Goal: Task Accomplishment & Management: Use online tool/utility

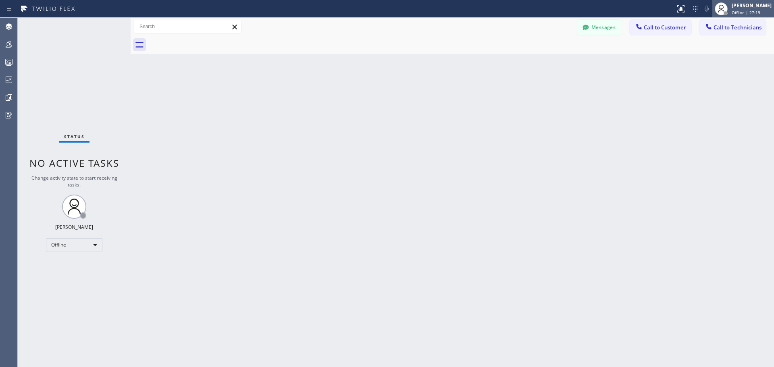
click at [742, 13] on span "Offline | 27:19" at bounding box center [746, 13] width 29 height 6
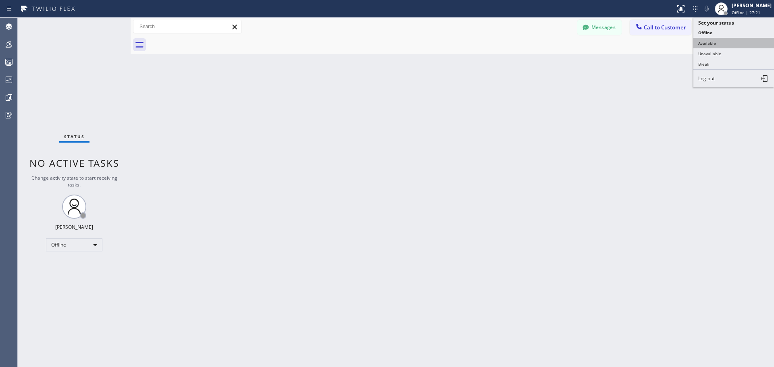
click at [737, 46] on button "Available" at bounding box center [733, 43] width 81 height 10
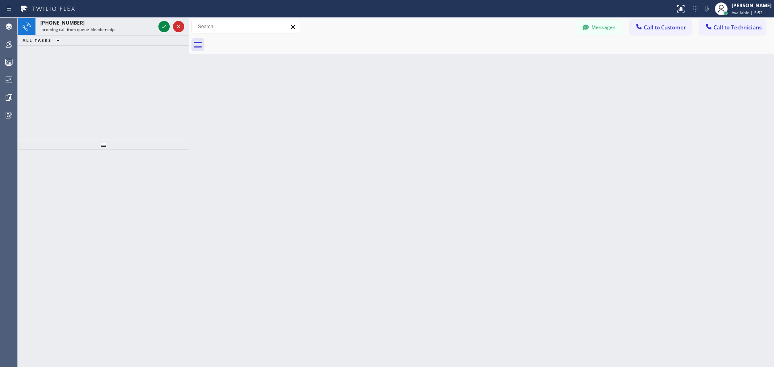
drag, startPoint x: 132, startPoint y: 31, endPoint x: 192, endPoint y: 27, distance: 60.5
click at [189, 27] on div at bounding box center [189, 192] width 0 height 349
click at [168, 24] on icon at bounding box center [165, 27] width 10 height 10
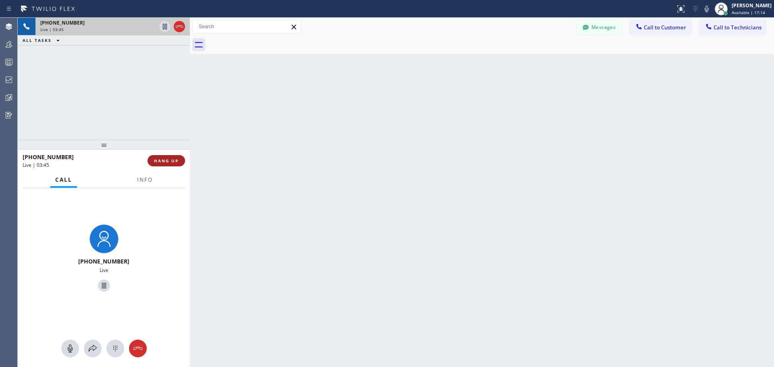
click at [179, 165] on button "HANG UP" at bounding box center [166, 160] width 37 height 11
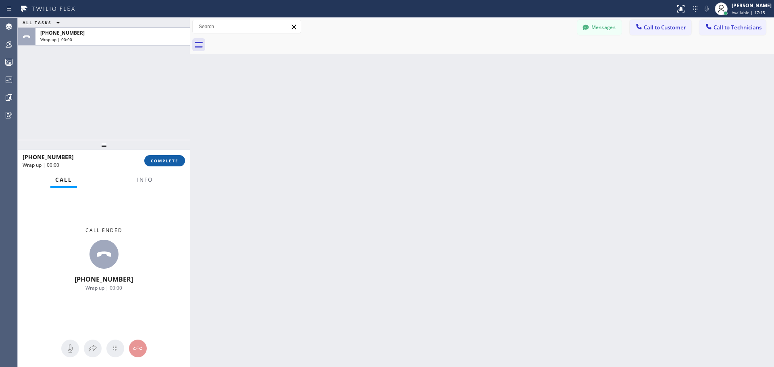
click at [173, 163] on span "COMPLETE" at bounding box center [165, 161] width 28 height 6
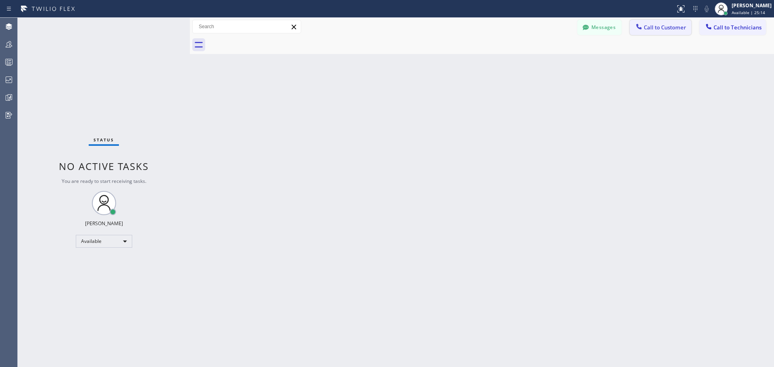
click at [655, 25] on span "Call to Customer" at bounding box center [665, 27] width 42 height 7
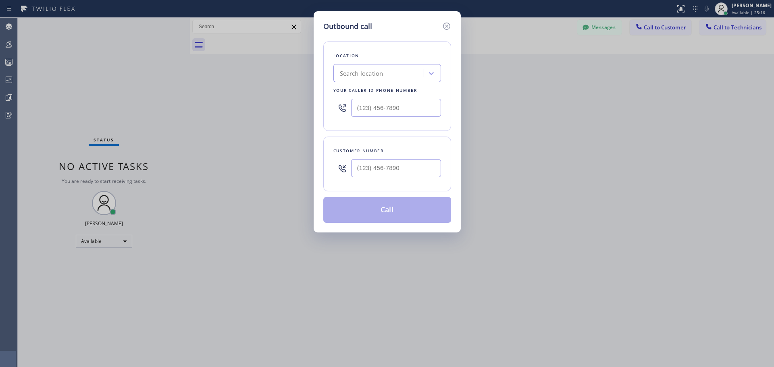
click at [369, 70] on div "Search location" at bounding box center [362, 73] width 44 height 9
type input "CSM"
click at [374, 87] on div "Home Alliance CSM" at bounding box center [387, 90] width 108 height 15
type input "(818) 614-5337"
click at [385, 170] on input "(___) ___-____" at bounding box center [396, 168] width 90 height 18
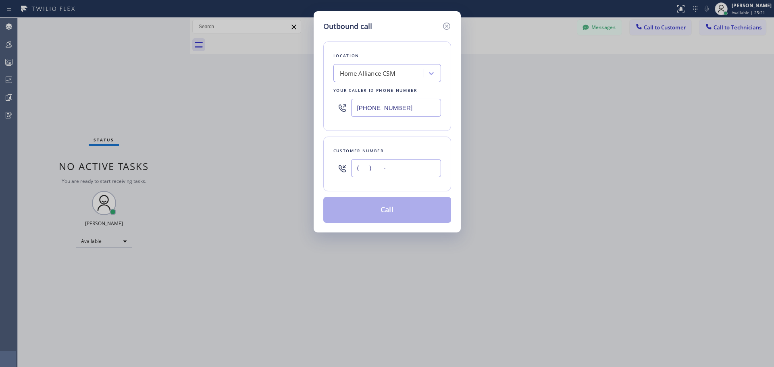
paste input "408) 506-5964"
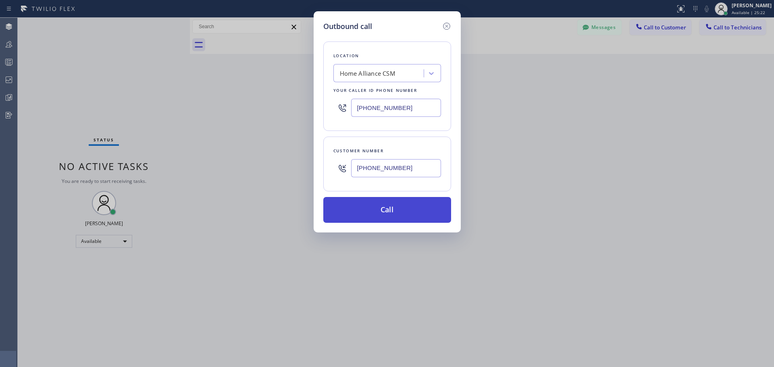
type input "(408) 506-5964"
drag, startPoint x: 392, startPoint y: 215, endPoint x: 206, endPoint y: 12, distance: 274.7
click at [392, 215] on button "Call" at bounding box center [387, 210] width 128 height 26
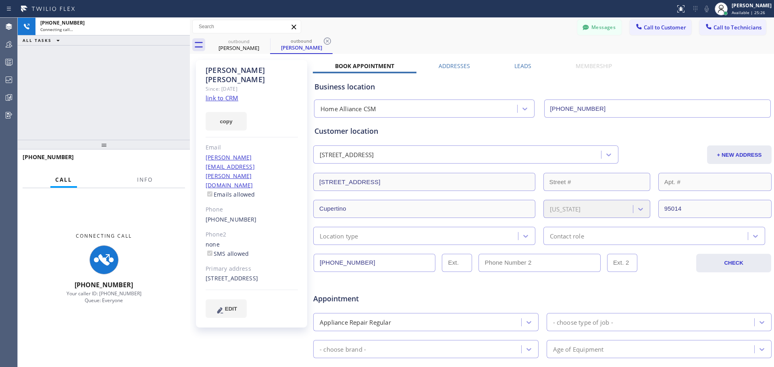
type input "(818) 614-5337"
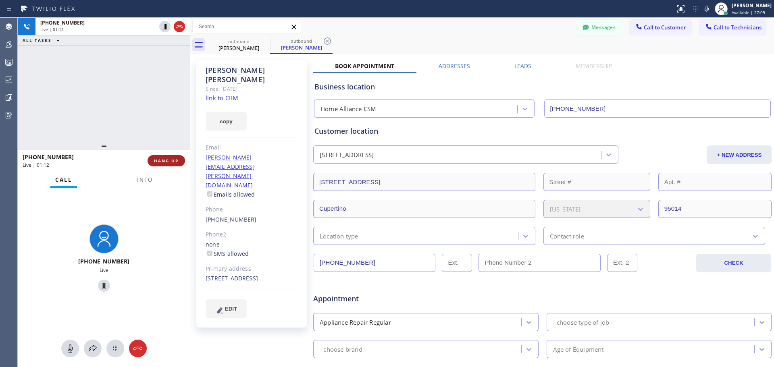
click at [171, 161] on span "HANG UP" at bounding box center [166, 161] width 25 height 6
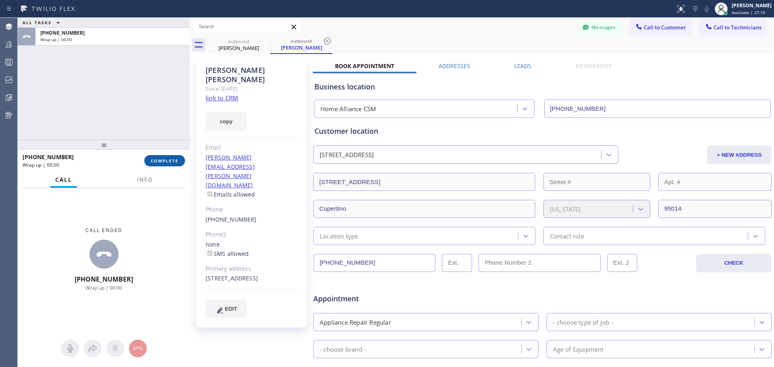
click at [164, 162] on span "COMPLETE" at bounding box center [165, 161] width 28 height 6
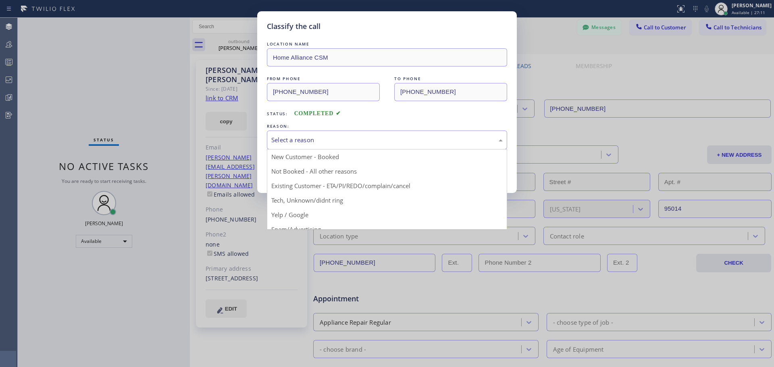
click at [351, 138] on div "Select a reason" at bounding box center [386, 139] width 231 height 9
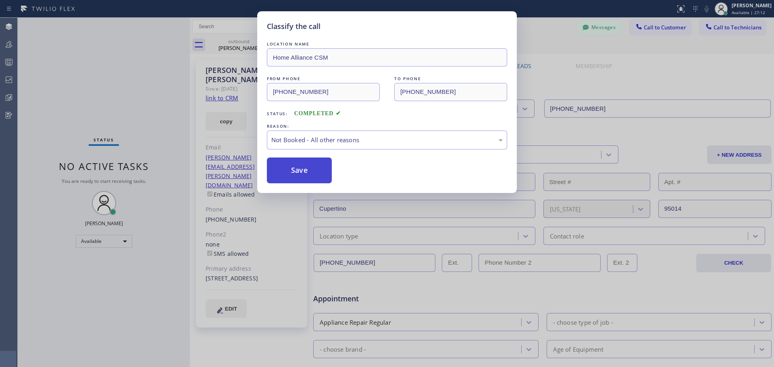
click at [287, 177] on button "Save" at bounding box center [299, 171] width 65 height 26
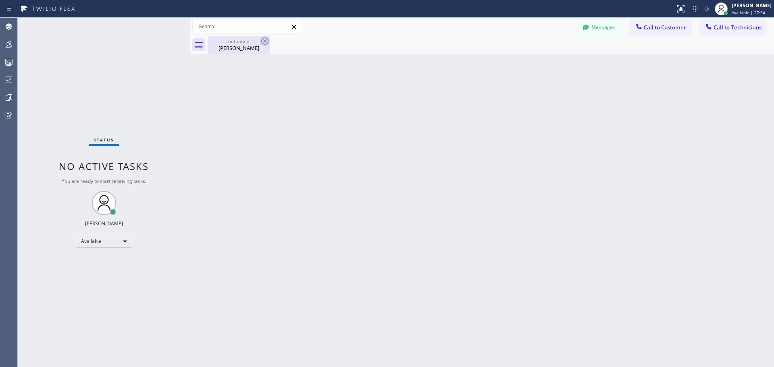
click at [264, 41] on icon at bounding box center [264, 40] width 7 height 7
click at [254, 44] on div "Venkat Ananthan" at bounding box center [238, 47] width 61 height 7
click at [681, 27] on span "Call to Customer" at bounding box center [665, 27] width 42 height 7
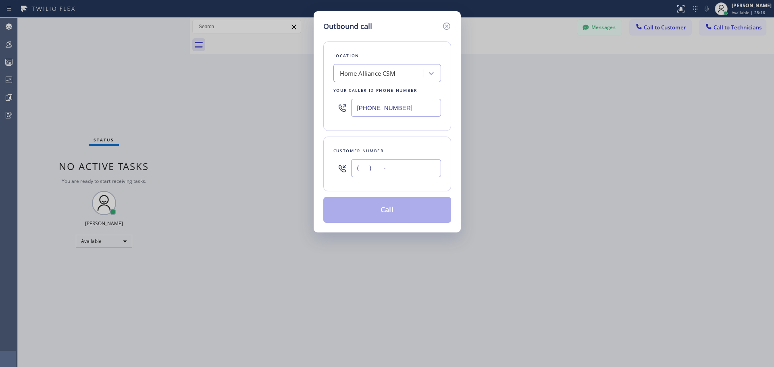
click at [388, 168] on input "(___) ___-____" at bounding box center [396, 168] width 90 height 18
paste input "917) 701-2796"
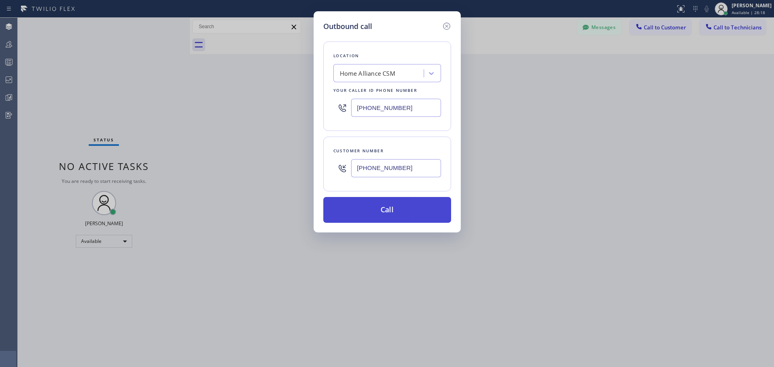
type input "(917) 701-2796"
click at [386, 197] on button "Call" at bounding box center [387, 210] width 128 height 26
drag, startPoint x: 389, startPoint y: 204, endPoint x: 400, endPoint y: 241, distance: 39.4
click at [389, 205] on button "Call" at bounding box center [387, 210] width 128 height 26
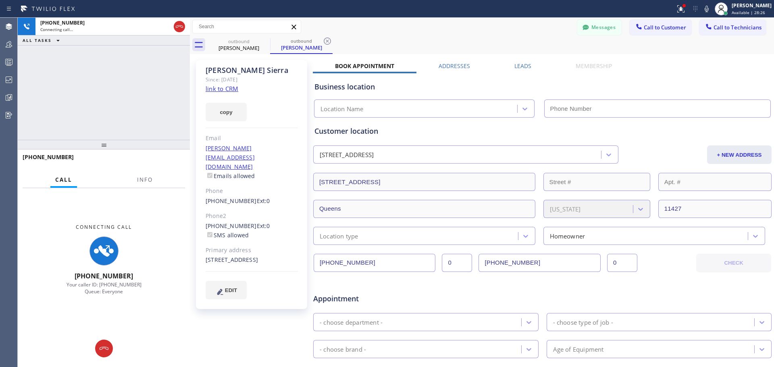
type input "(818) 614-5337"
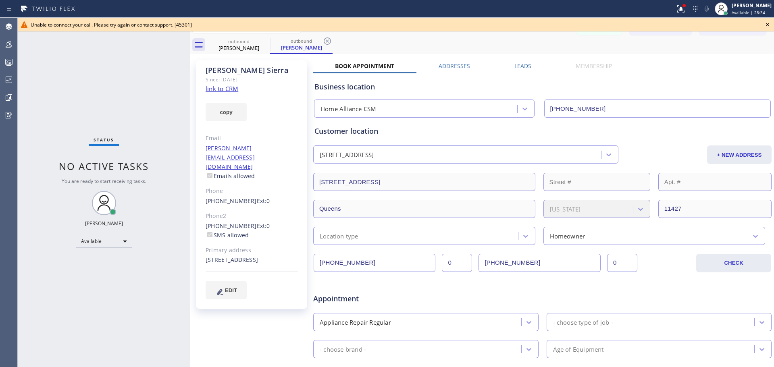
click at [769, 26] on icon at bounding box center [768, 25] width 10 height 10
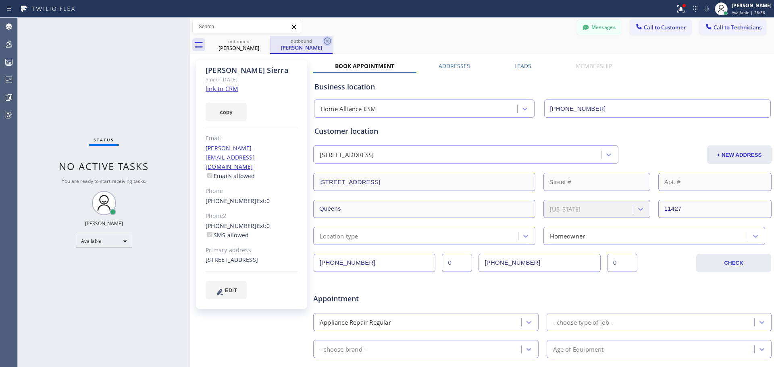
click at [325, 40] on icon at bounding box center [327, 41] width 10 height 10
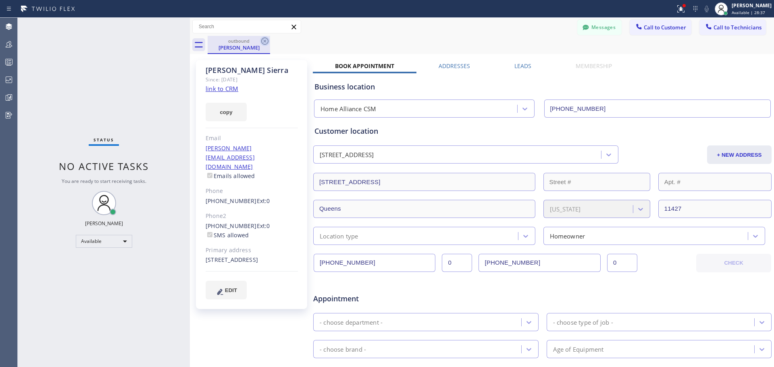
click at [264, 44] on icon at bounding box center [264, 40] width 7 height 7
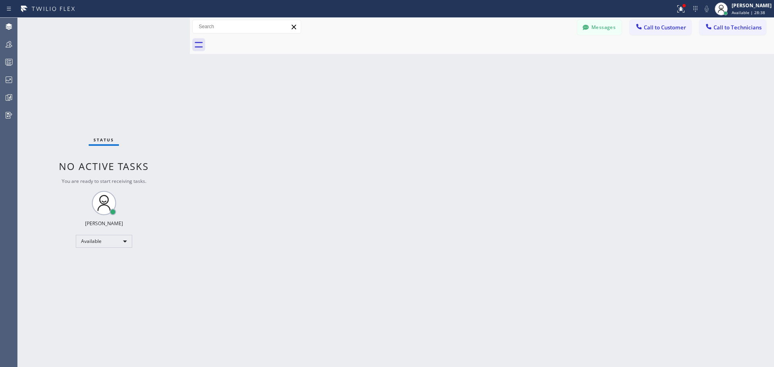
click at [660, 36] on div at bounding box center [491, 45] width 566 height 18
drag, startPoint x: 657, startPoint y: 31, endPoint x: 579, endPoint y: 104, distance: 106.6
click at [657, 31] on button "Call to Customer" at bounding box center [661, 27] width 62 height 15
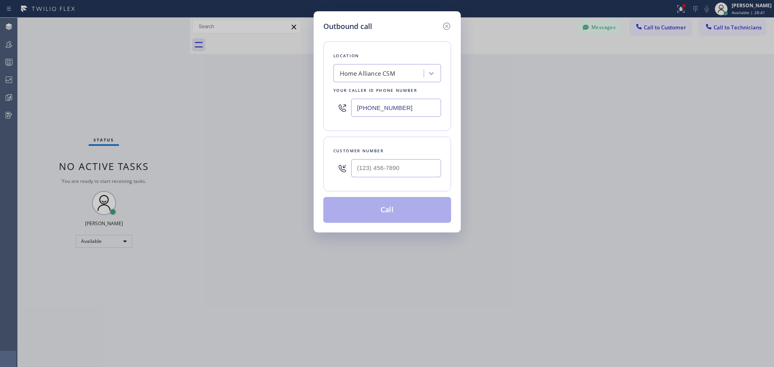
click at [418, 78] on div "Home Alliance CSM" at bounding box center [380, 74] width 88 height 14
type input "home all"
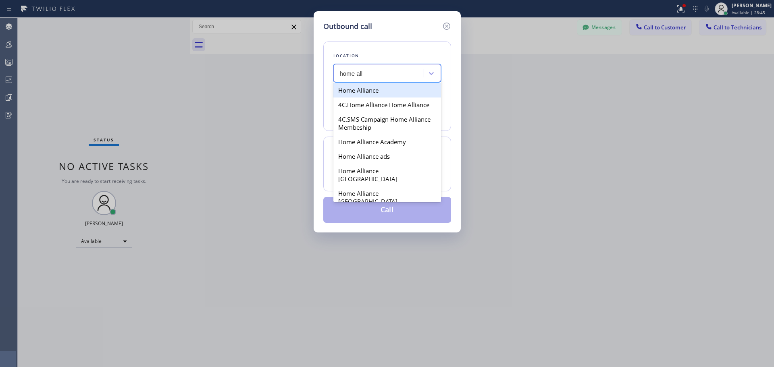
click at [389, 93] on div "Home Alliance" at bounding box center [387, 90] width 108 height 15
type input "(877) 777-0796"
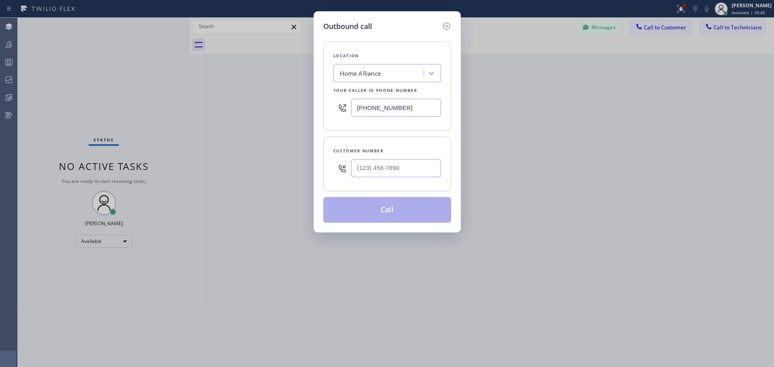
drag, startPoint x: 386, startPoint y: 181, endPoint x: 392, endPoint y: 167, distance: 15.0
click at [387, 179] on div at bounding box center [396, 168] width 90 height 26
click at [395, 170] on input "(___) ___-____" at bounding box center [396, 168] width 90 height 18
paste input "917) 701-2796"
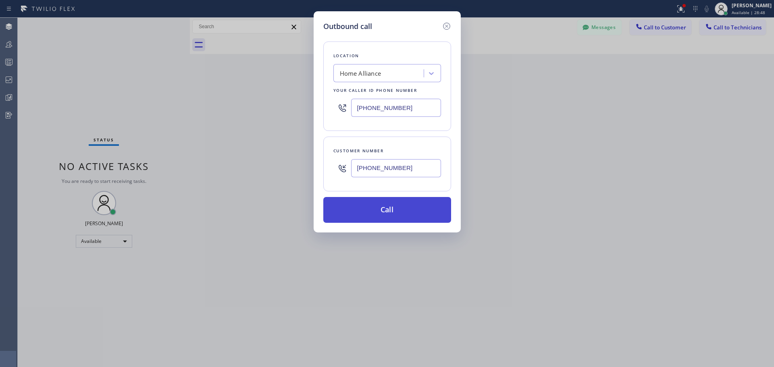
type input "(917) 701-2796"
click at [411, 220] on button "Call" at bounding box center [387, 210] width 128 height 26
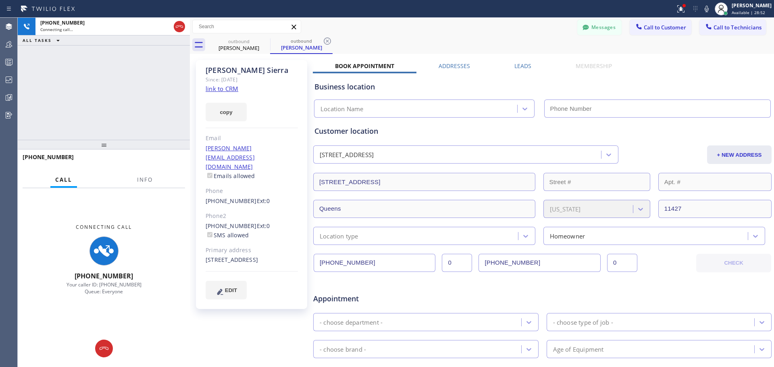
type input "(877) 777-0796"
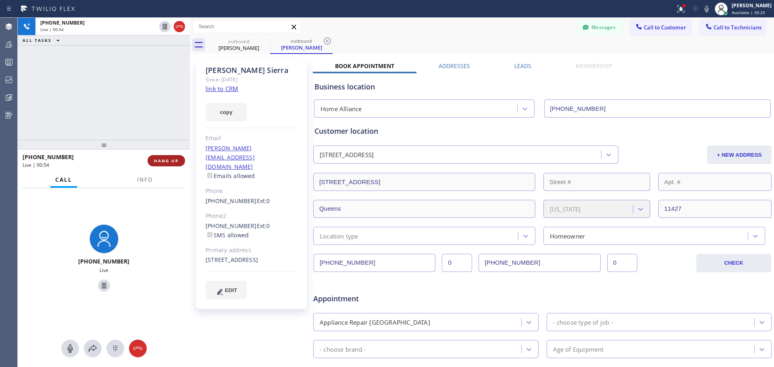
click at [175, 161] on span "HANG UP" at bounding box center [166, 161] width 25 height 6
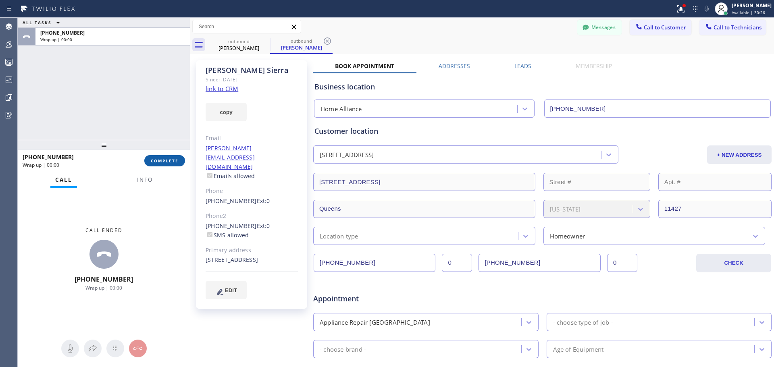
click at [172, 162] on span "COMPLETE" at bounding box center [165, 161] width 28 height 6
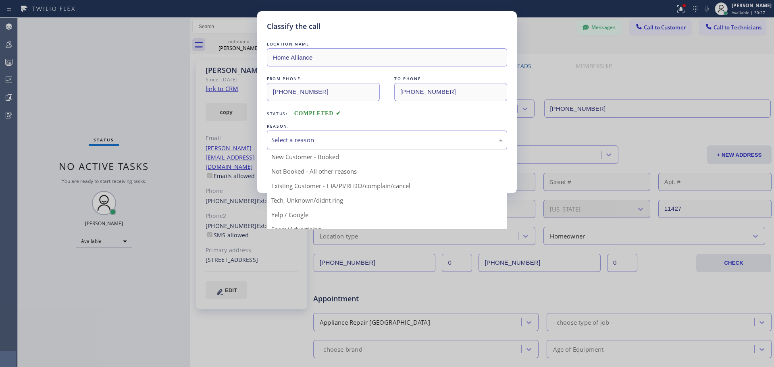
click at [343, 139] on div "Select a reason" at bounding box center [386, 139] width 231 height 9
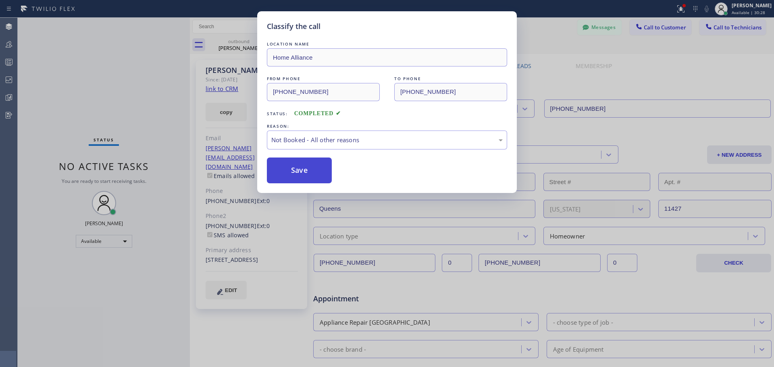
click at [323, 172] on button "Save" at bounding box center [299, 171] width 65 height 26
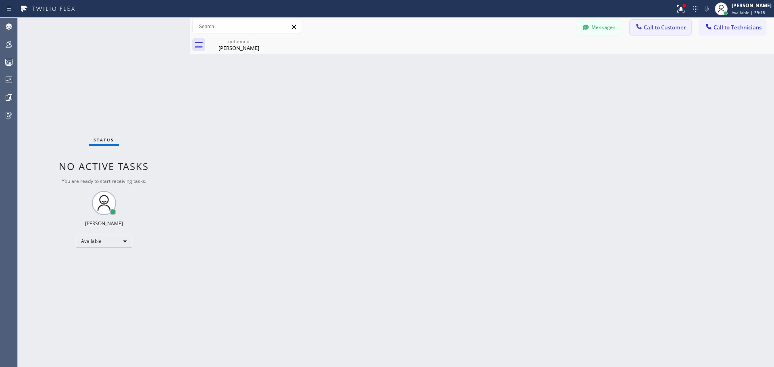
click at [672, 24] on button "Call to Customer" at bounding box center [661, 27] width 62 height 15
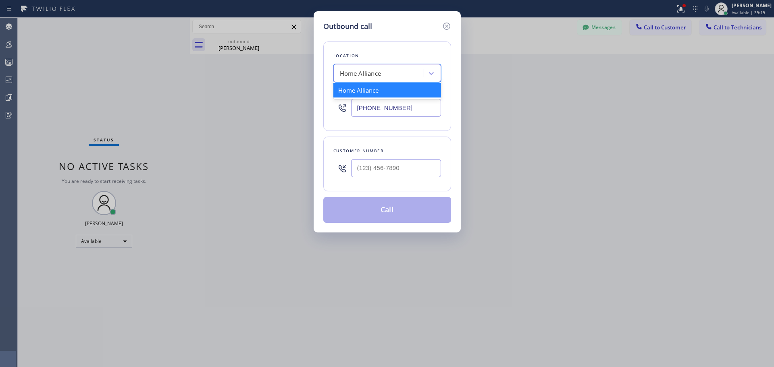
click at [395, 74] on div "Home Alliance" at bounding box center [380, 74] width 88 height 14
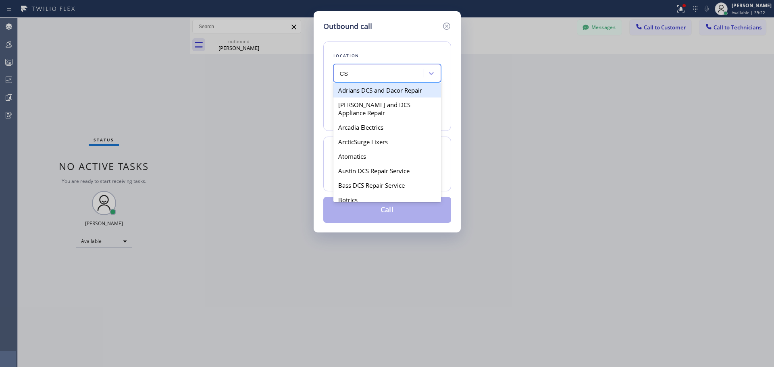
type input "CSM"
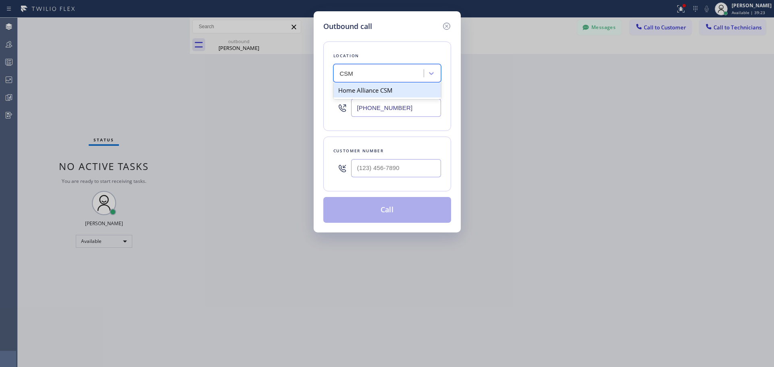
click at [399, 91] on div "Home Alliance CSM" at bounding box center [387, 90] width 108 height 15
type input "(818) 614-5337"
click at [383, 169] on input "(___) ___-____" at bounding box center [396, 168] width 90 height 18
paste input "312) 848-1768"
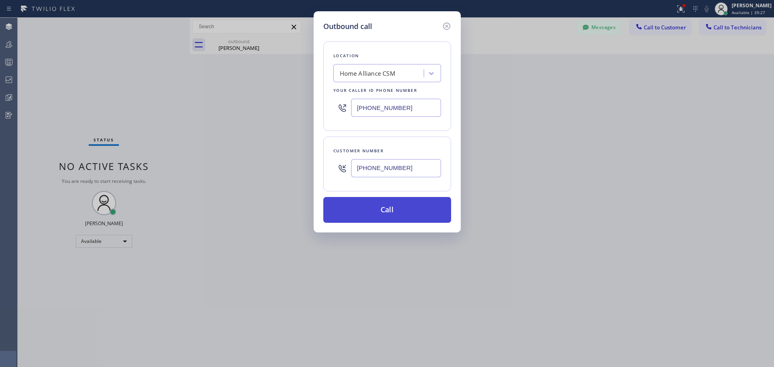
type input "(312) 848-1768"
click at [374, 216] on button "Call" at bounding box center [387, 210] width 128 height 26
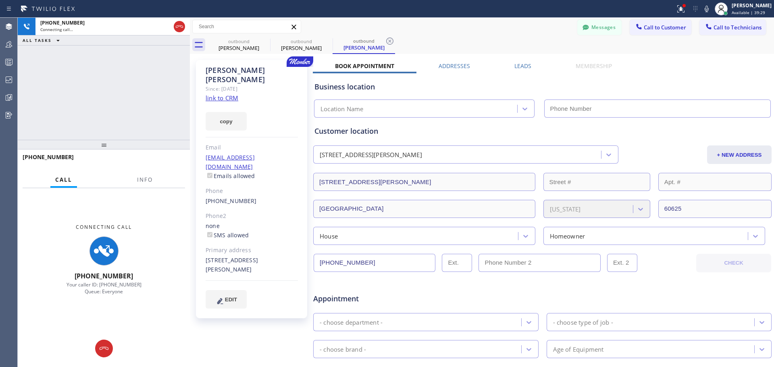
type input "(818) 614-5337"
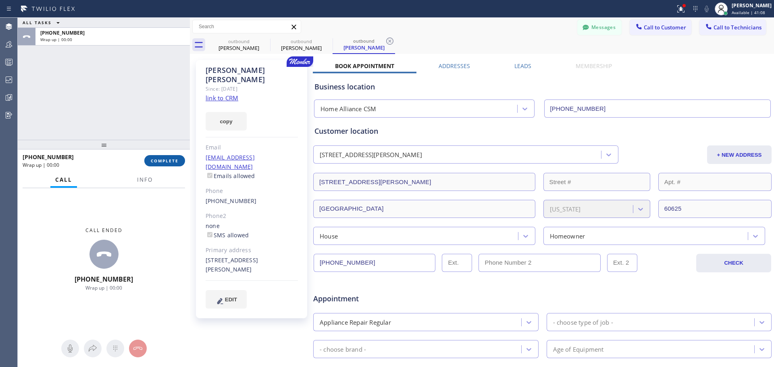
click at [169, 164] on button "COMPLETE" at bounding box center [164, 160] width 41 height 11
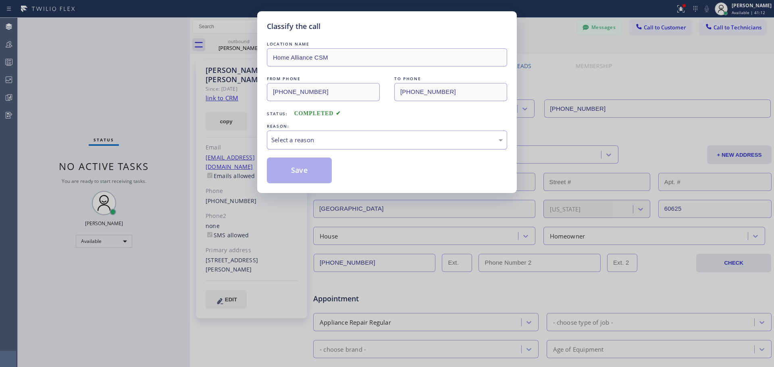
click at [407, 143] on div "Select a reason" at bounding box center [386, 139] width 231 height 9
click at [314, 175] on button "Save" at bounding box center [299, 171] width 65 height 26
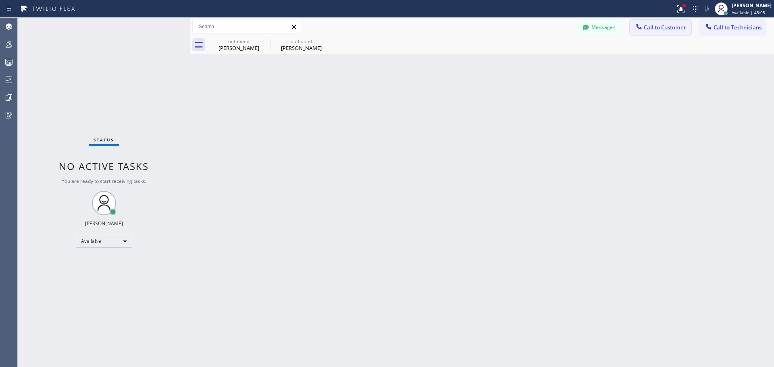
click at [656, 29] on span "Call to Customer" at bounding box center [665, 27] width 42 height 7
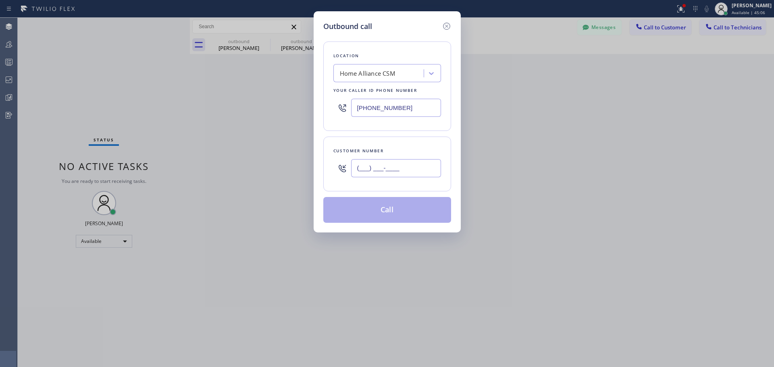
click at [387, 173] on input "(___) ___-____" at bounding box center [396, 168] width 90 height 18
paste input "765) 409-0229"
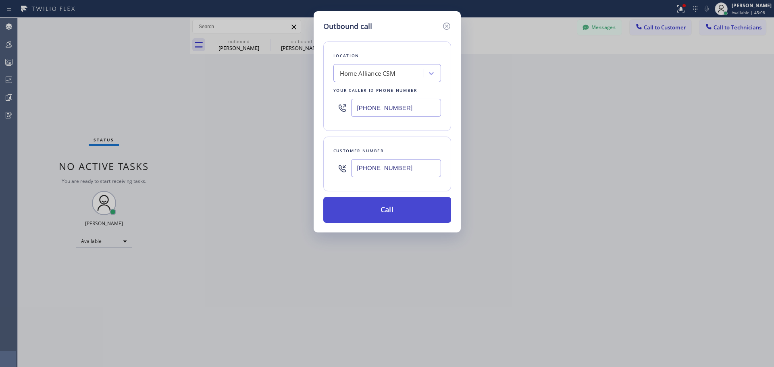
type input "(765) 409-0229"
click at [382, 211] on button "Call" at bounding box center [387, 210] width 128 height 26
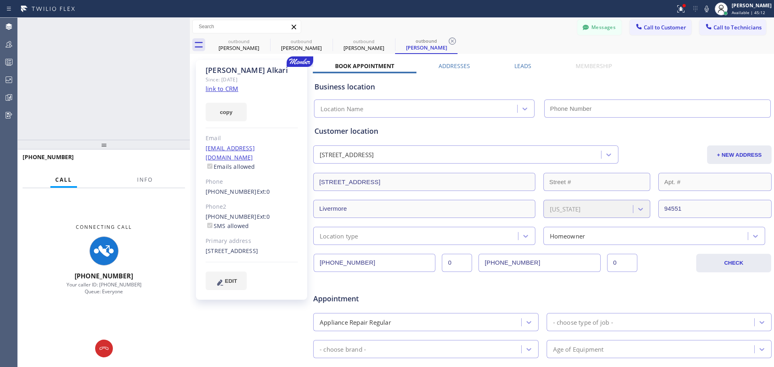
type input "(818) 614-5337"
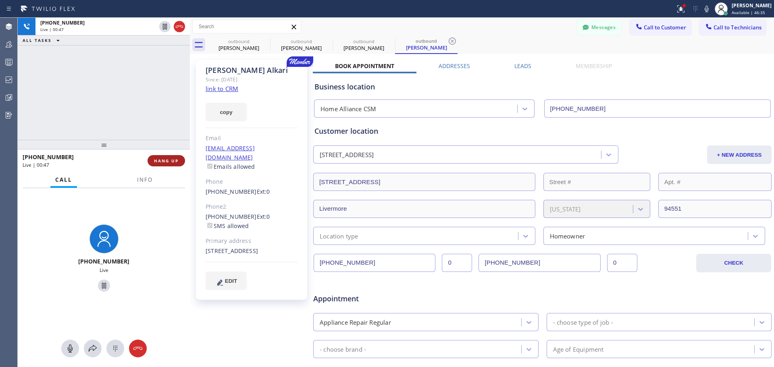
click at [173, 158] on span "HANG UP" at bounding box center [166, 161] width 25 height 6
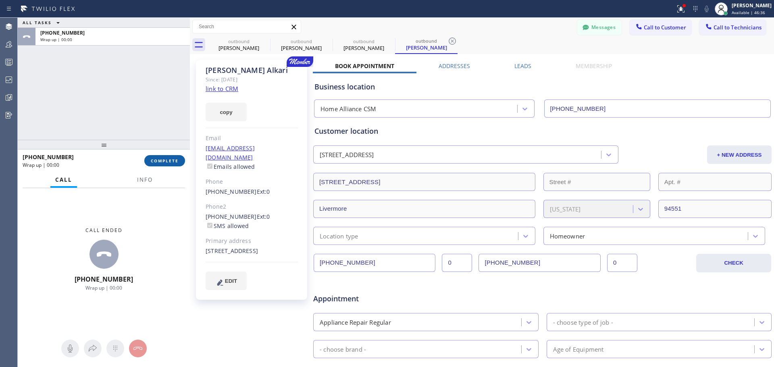
click at [166, 163] on span "COMPLETE" at bounding box center [165, 161] width 28 height 6
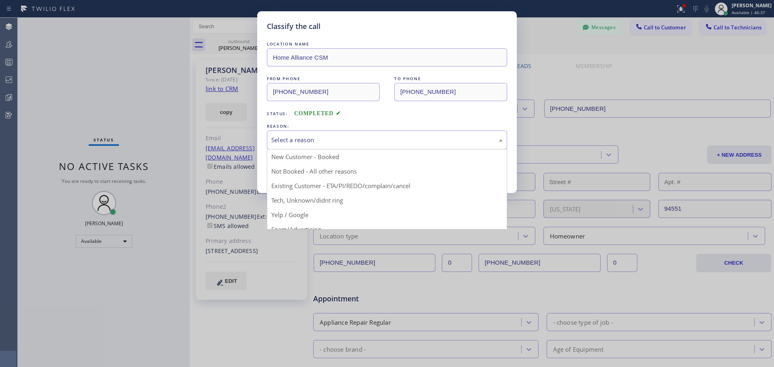
click at [316, 135] on div "Select a reason" at bounding box center [386, 139] width 231 height 9
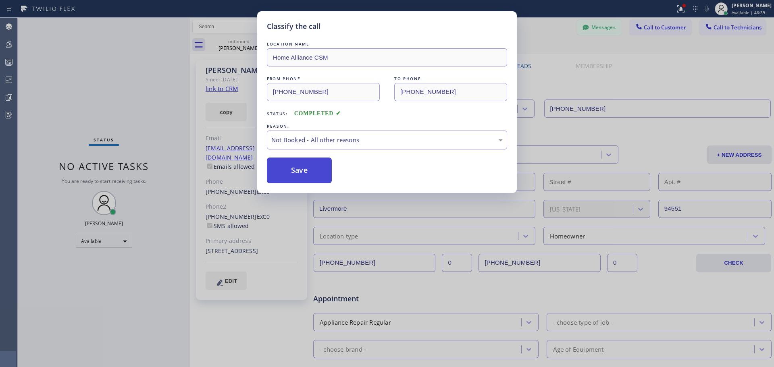
click at [313, 168] on button "Save" at bounding box center [299, 171] width 65 height 26
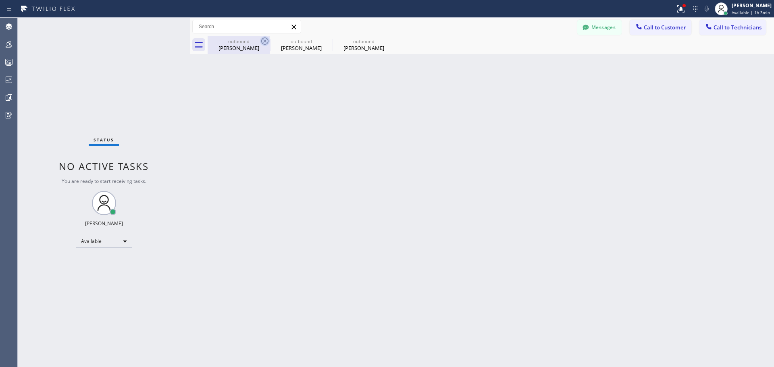
click at [263, 43] on icon at bounding box center [265, 41] width 10 height 10
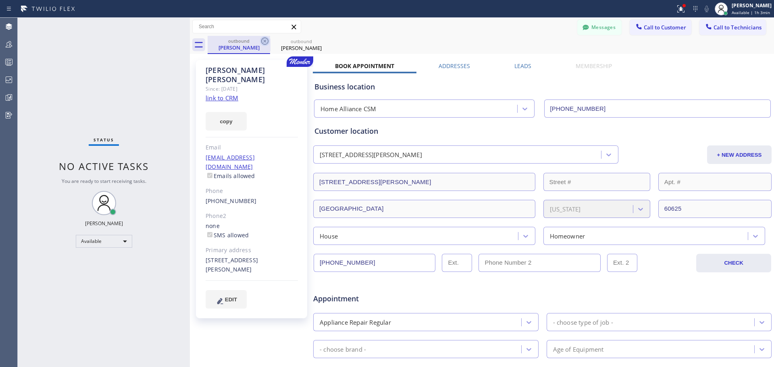
click at [262, 40] on icon at bounding box center [265, 41] width 10 height 10
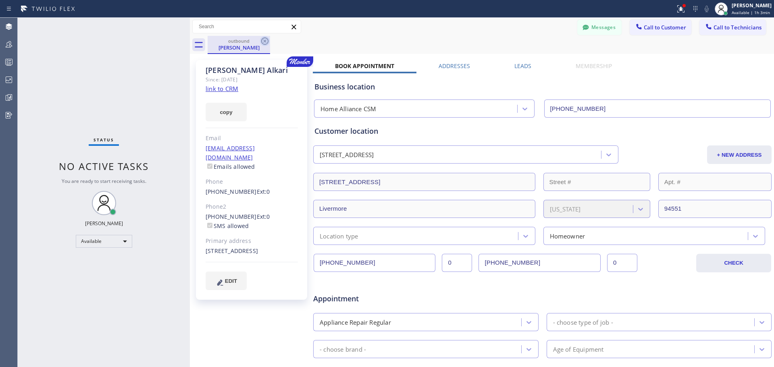
click at [266, 42] on icon at bounding box center [264, 40] width 7 height 7
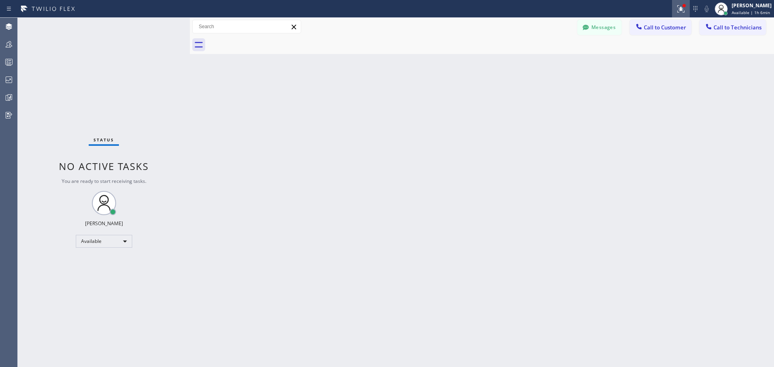
click at [685, 11] on icon at bounding box center [681, 9] width 10 height 10
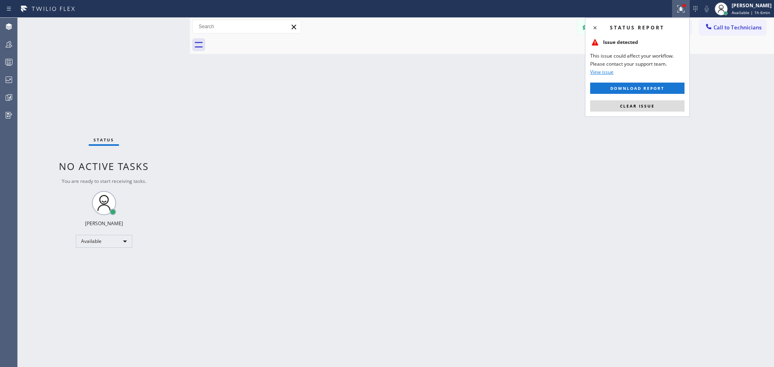
drag, startPoint x: 647, startPoint y: 104, endPoint x: 680, endPoint y: 83, distance: 39.1
click at [649, 103] on span "Clear issue" at bounding box center [637, 106] width 35 height 6
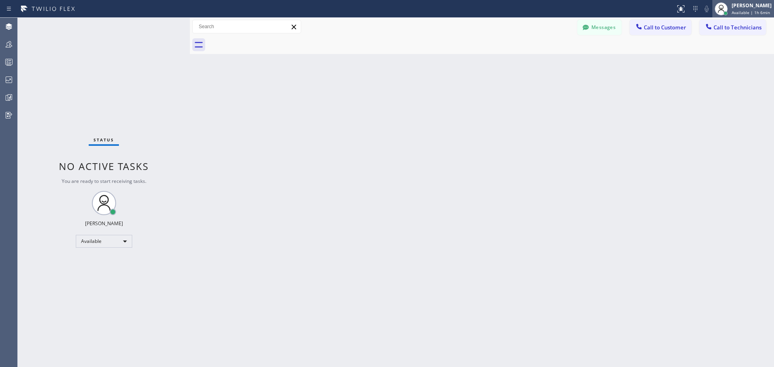
click at [738, 9] on div "Jennifer Huhtala Available | 1h 6min" at bounding box center [752, 9] width 44 height 14
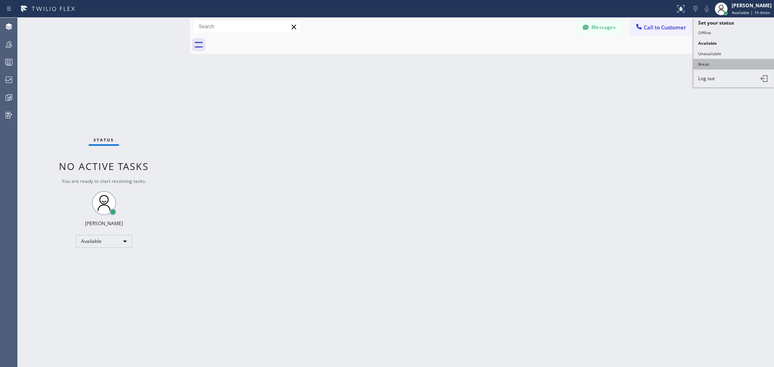
click at [701, 60] on button "Break" at bounding box center [733, 64] width 81 height 10
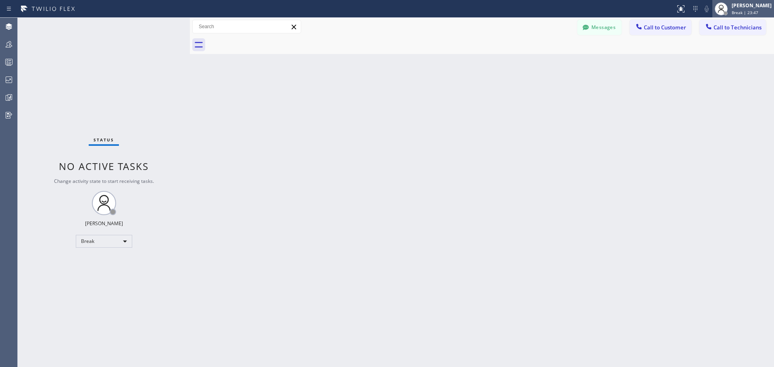
click at [735, 13] on span "Break | 23:47" at bounding box center [745, 13] width 27 height 6
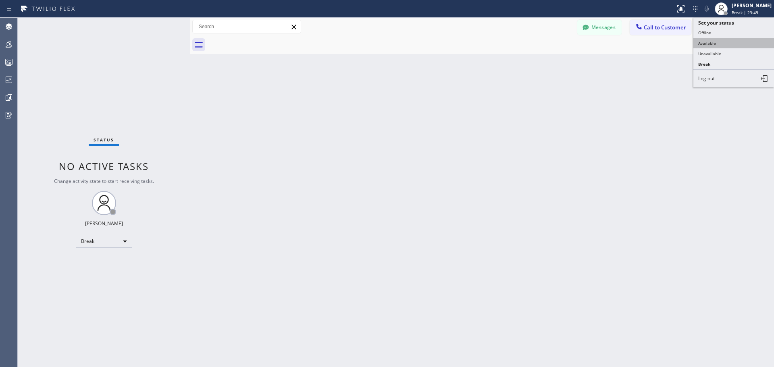
click at [723, 45] on button "Available" at bounding box center [733, 43] width 81 height 10
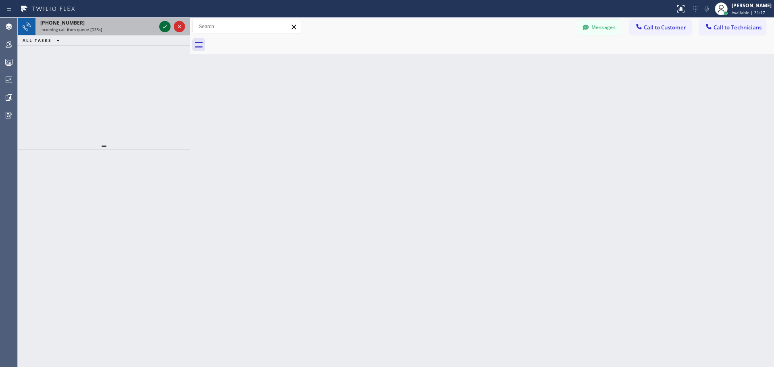
click at [162, 22] on icon at bounding box center [165, 27] width 10 height 10
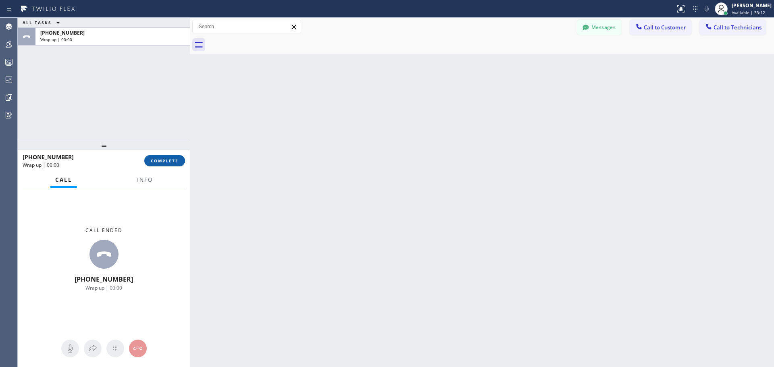
click at [171, 161] on span "COMPLETE" at bounding box center [165, 161] width 28 height 6
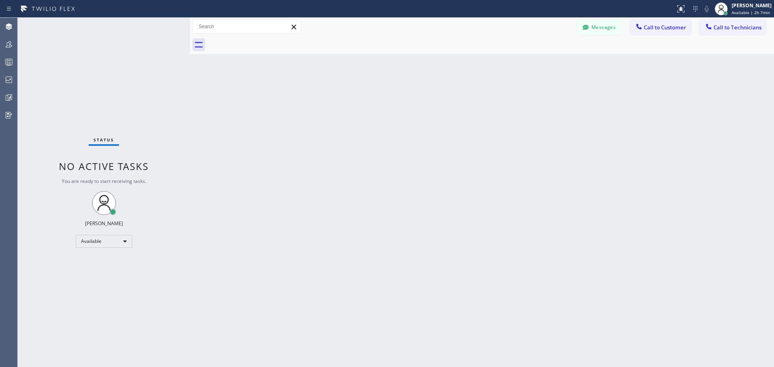
click at [670, 33] on button "Call to Customer" at bounding box center [661, 27] width 62 height 15
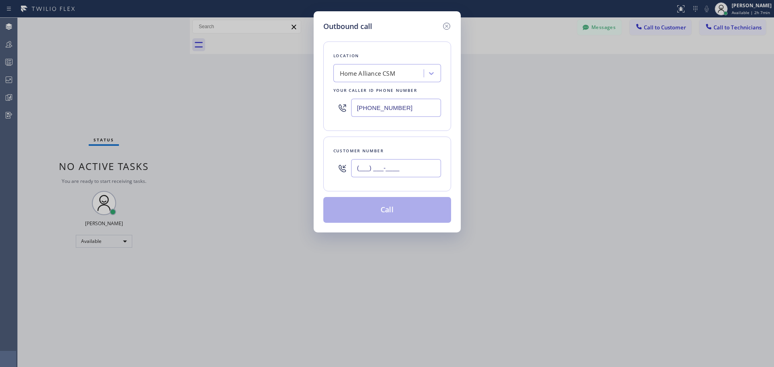
click at [370, 164] on input "(___) ___-____" at bounding box center [396, 168] width 90 height 18
paste input "847) 404-4707"
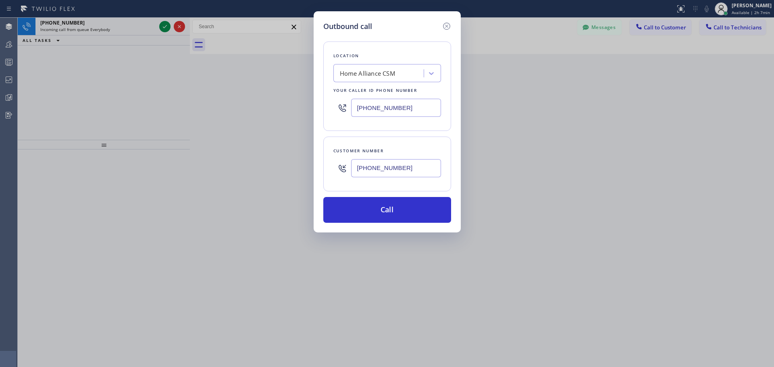
type input "(847) 404-4707"
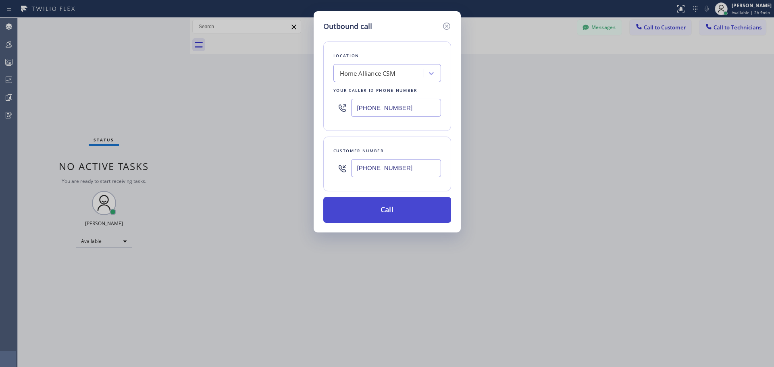
click at [408, 212] on button "Call" at bounding box center [387, 210] width 128 height 26
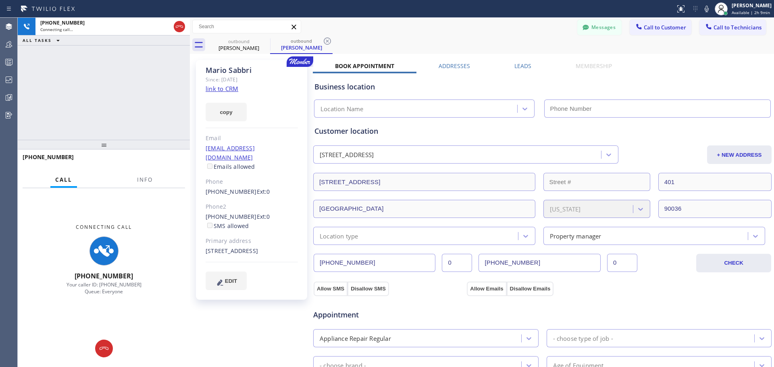
type input "(818) 614-5337"
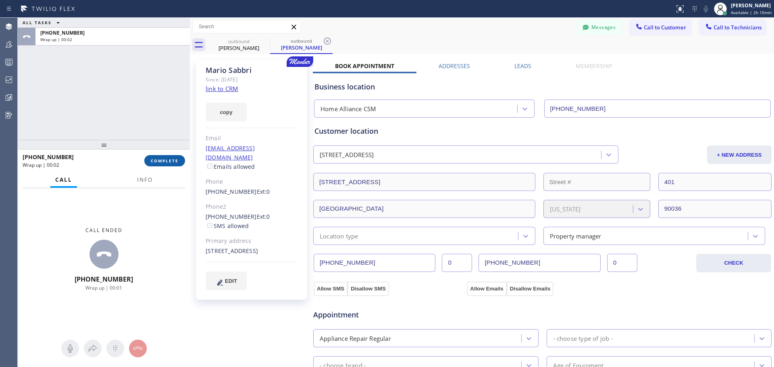
click at [163, 161] on span "COMPLETE" at bounding box center [165, 161] width 28 height 6
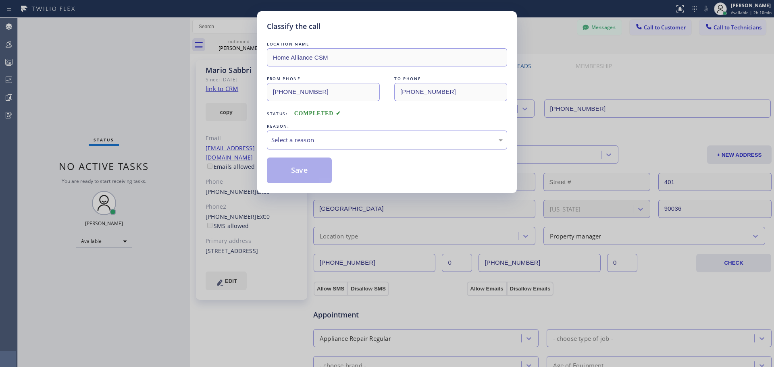
click at [374, 137] on div "Select a reason" at bounding box center [386, 139] width 231 height 9
click at [310, 175] on button "Save" at bounding box center [299, 171] width 65 height 26
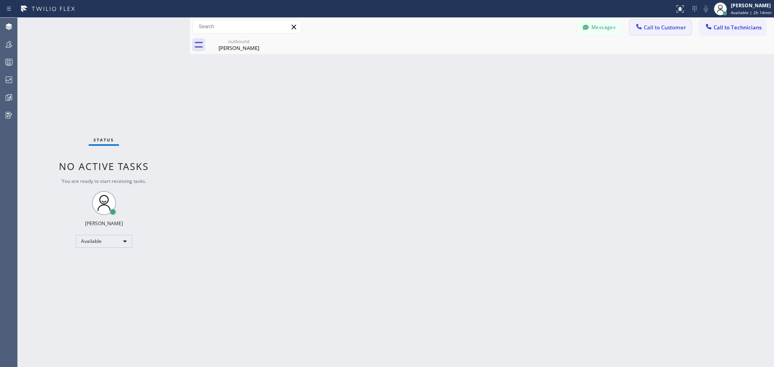
click at [664, 28] on span "Call to Customer" at bounding box center [665, 27] width 42 height 7
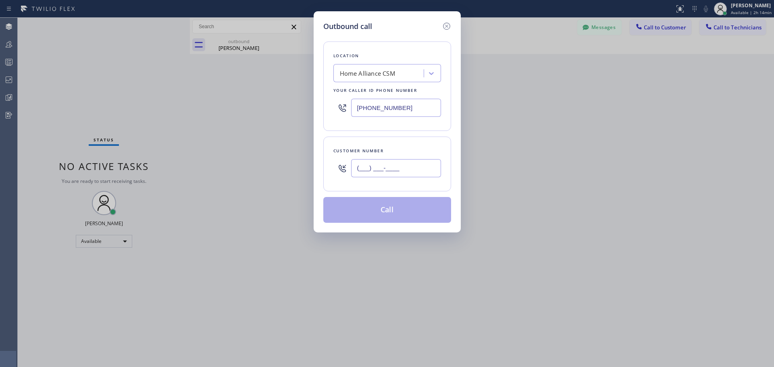
click at [385, 168] on input "(___) ___-____" at bounding box center [396, 168] width 90 height 18
paste input "847) 404-1693"
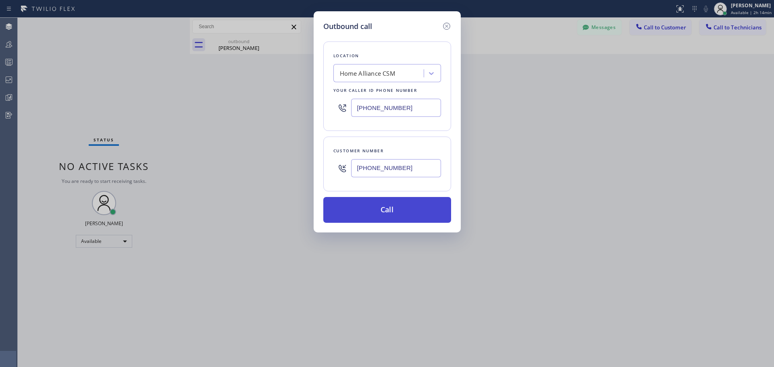
type input "(847) 404-1693"
click at [381, 213] on button "Call" at bounding box center [387, 210] width 128 height 26
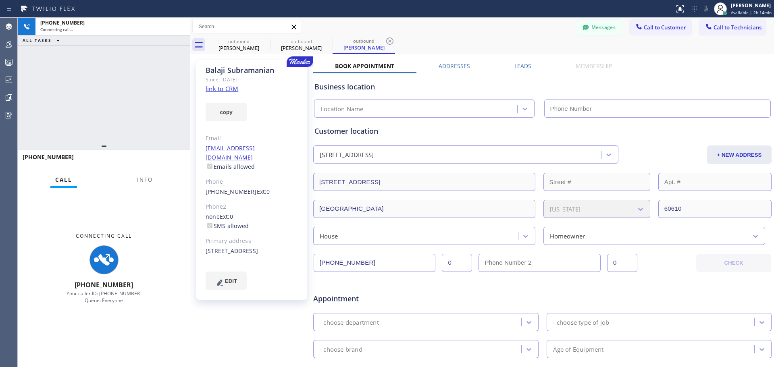
type input "(818) 614-5337"
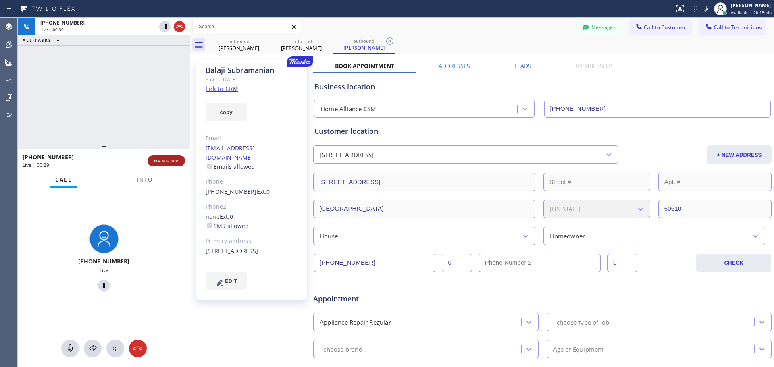
click at [163, 164] on span "HANG UP" at bounding box center [166, 161] width 25 height 6
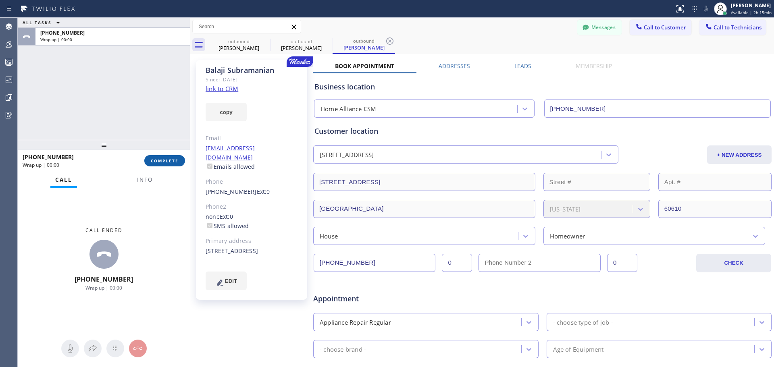
click at [173, 161] on span "COMPLETE" at bounding box center [165, 161] width 28 height 6
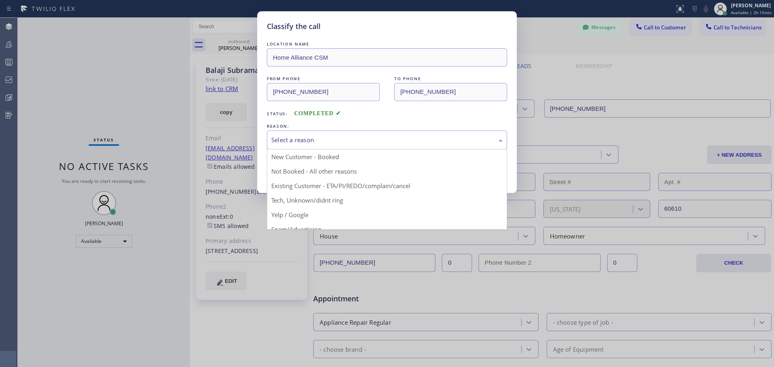
click at [360, 142] on div "Select a reason" at bounding box center [386, 139] width 231 height 9
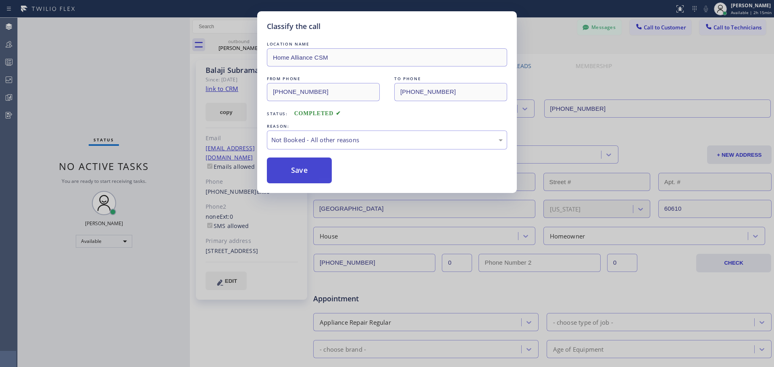
click at [318, 173] on button "Save" at bounding box center [299, 171] width 65 height 26
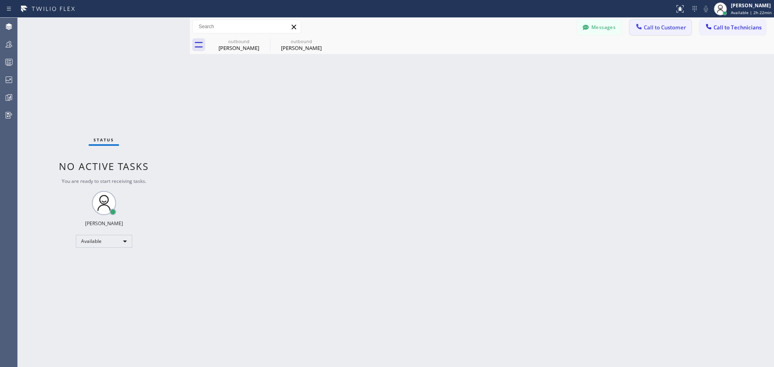
click at [653, 26] on span "Call to Customer" at bounding box center [665, 27] width 42 height 7
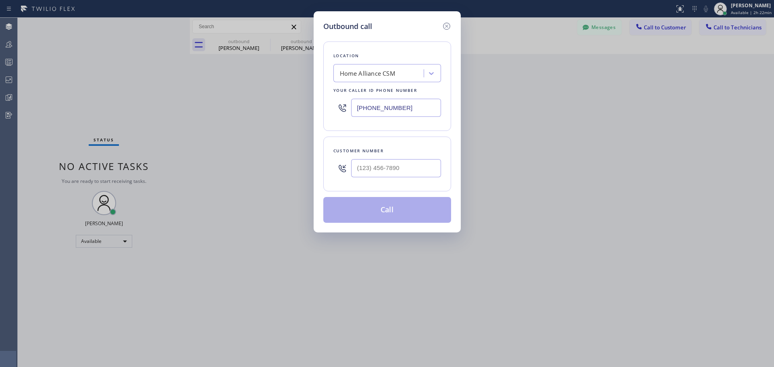
click at [381, 175] on input "text" at bounding box center [396, 168] width 90 height 18
paste input "516) 695-5467"
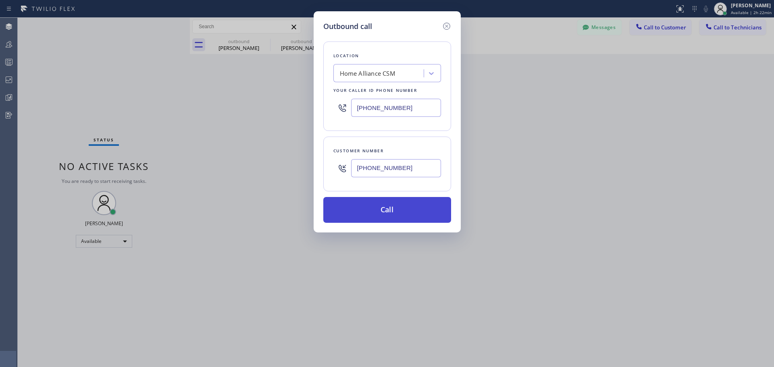
type input "(516) 695-5467"
click at [397, 217] on button "Call" at bounding box center [387, 210] width 128 height 26
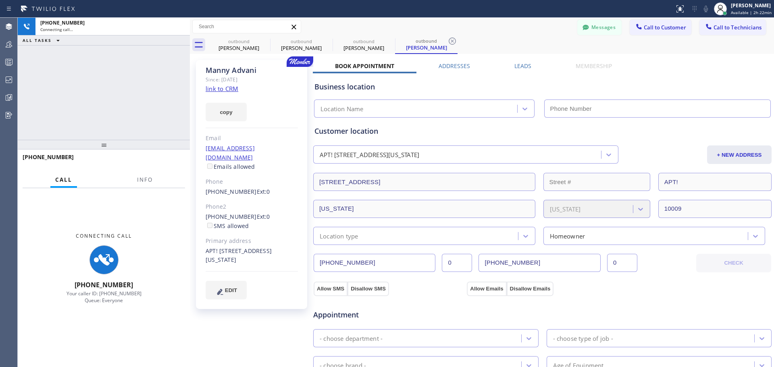
type input "(818) 614-5337"
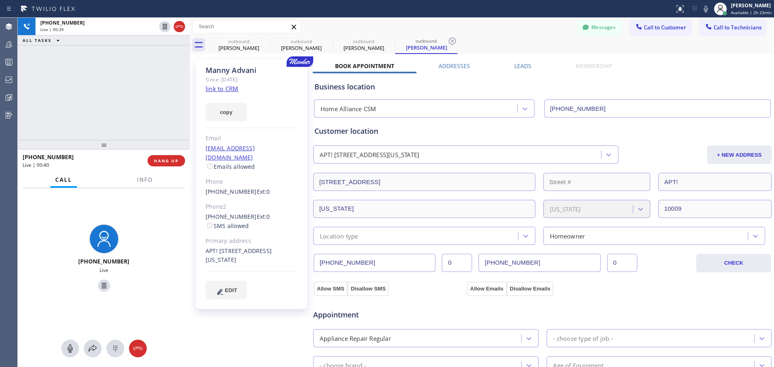
click at [154, 159] on span "HANG UP" at bounding box center [166, 161] width 25 height 6
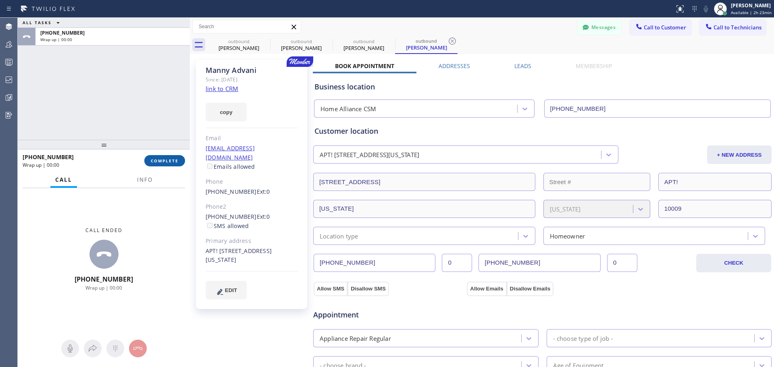
click at [164, 159] on span "COMPLETE" at bounding box center [165, 161] width 28 height 6
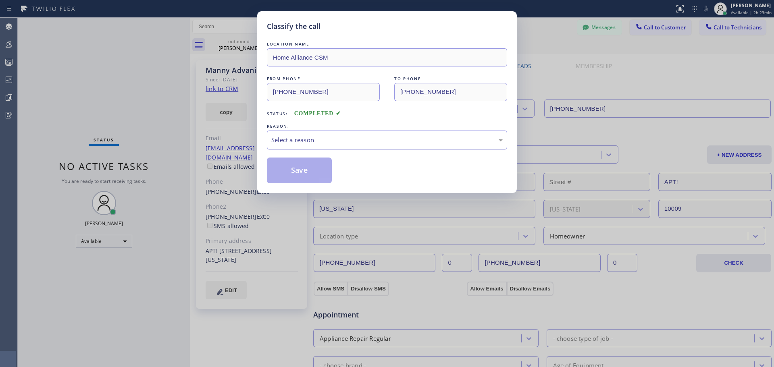
click at [364, 141] on div "Select a reason" at bounding box center [386, 139] width 231 height 9
click at [301, 179] on button "Save" at bounding box center [299, 171] width 65 height 26
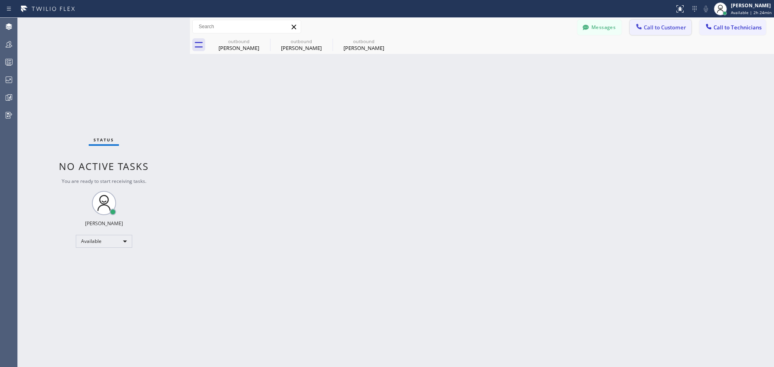
click at [662, 30] on span "Call to Customer" at bounding box center [665, 27] width 42 height 7
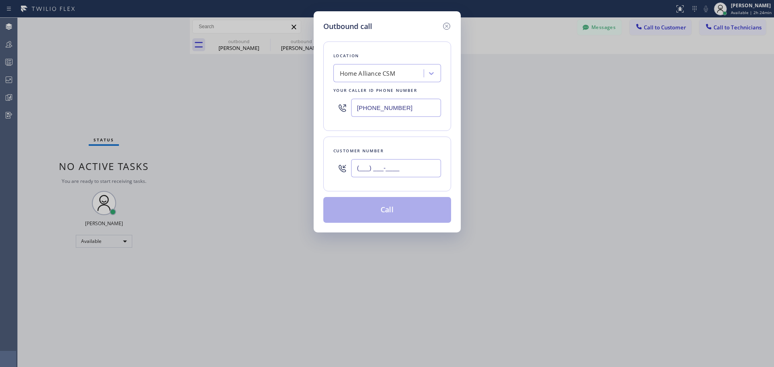
click at [387, 165] on input "(___) ___-____" at bounding box center [396, 168] width 90 height 18
paste input "949) 903-1840"
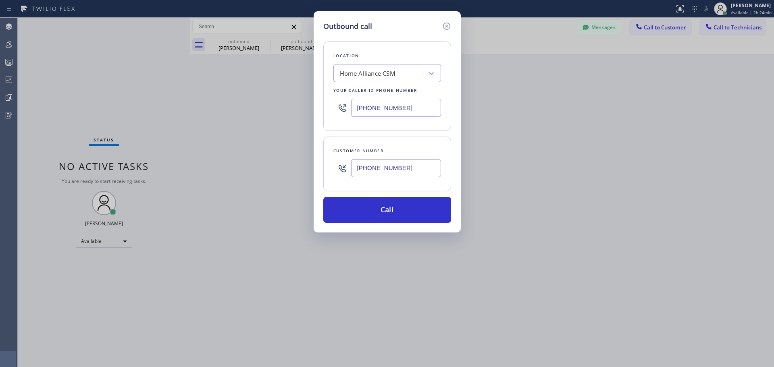
type input "(949) 903-1840"
click at [399, 230] on div "Outbound call Location Home Alliance CSM Your caller id phone number (818) 614-…" at bounding box center [387, 121] width 147 height 221
click at [397, 216] on button "Call" at bounding box center [387, 210] width 128 height 26
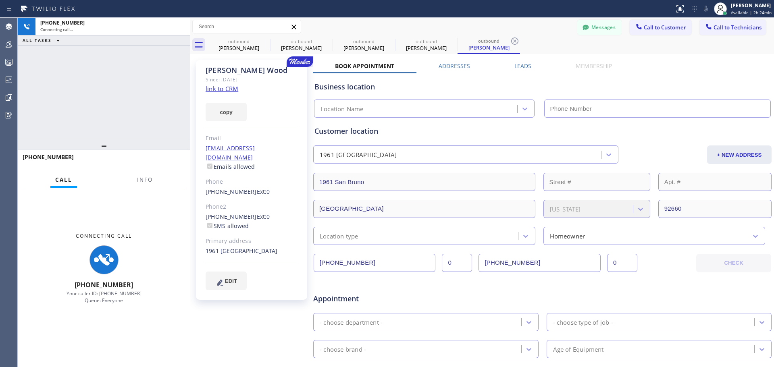
type input "(818) 614-5337"
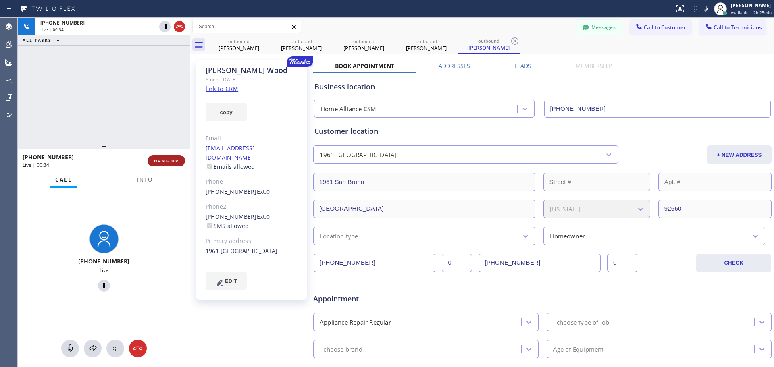
click at [160, 160] on span "HANG UP" at bounding box center [166, 161] width 25 height 6
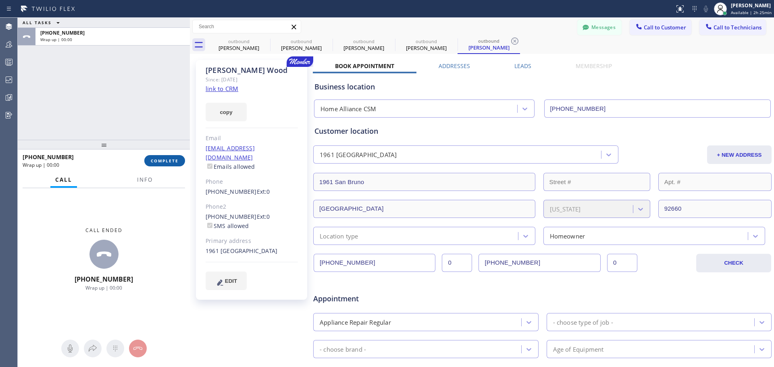
click at [170, 161] on span "COMPLETE" at bounding box center [165, 161] width 28 height 6
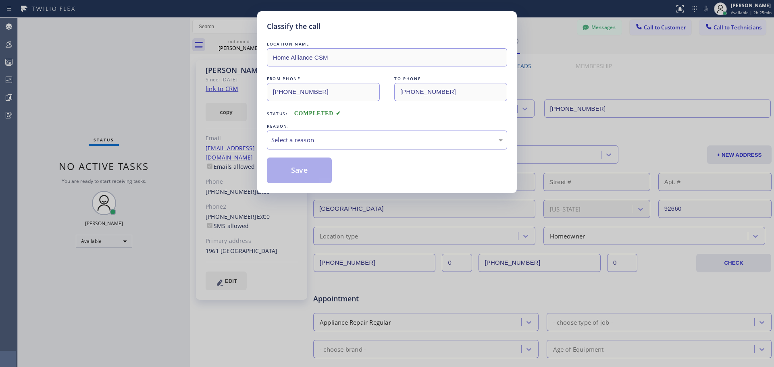
click at [369, 137] on div "Select a reason" at bounding box center [386, 139] width 231 height 9
click at [304, 178] on button "Save" at bounding box center [299, 171] width 65 height 26
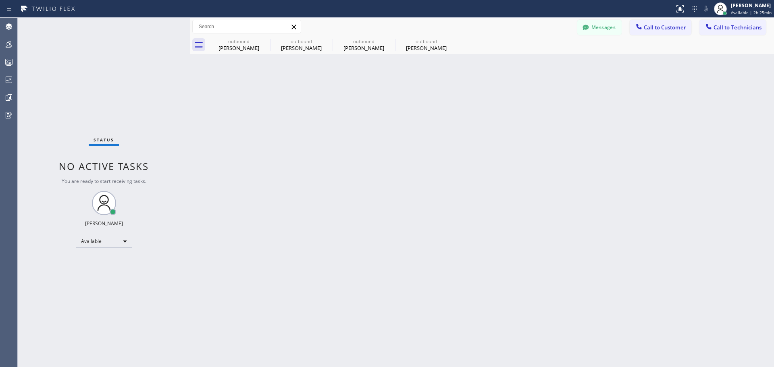
click at [323, 183] on div "Back to Dashboard Change Sender ID Customers Technicians PA Percy Aguila 08/14 …" at bounding box center [482, 192] width 584 height 349
click at [449, 40] on icon at bounding box center [452, 41] width 10 height 10
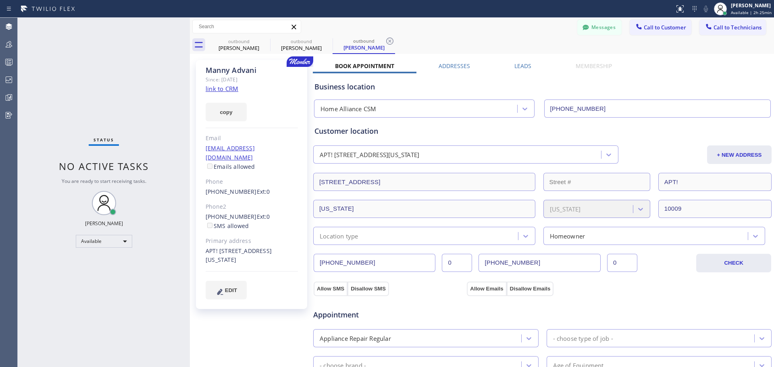
click at [387, 42] on icon at bounding box center [390, 41] width 10 height 10
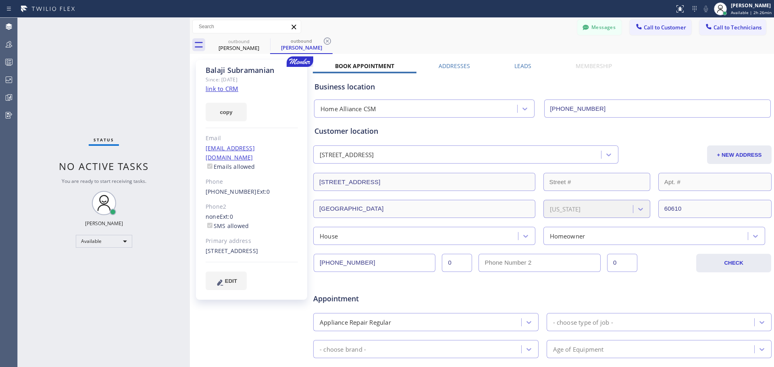
drag, startPoint x: 328, startPoint y: 38, endPoint x: 273, endPoint y: 57, distance: 58.1
click at [324, 39] on icon at bounding box center [327, 41] width 10 height 10
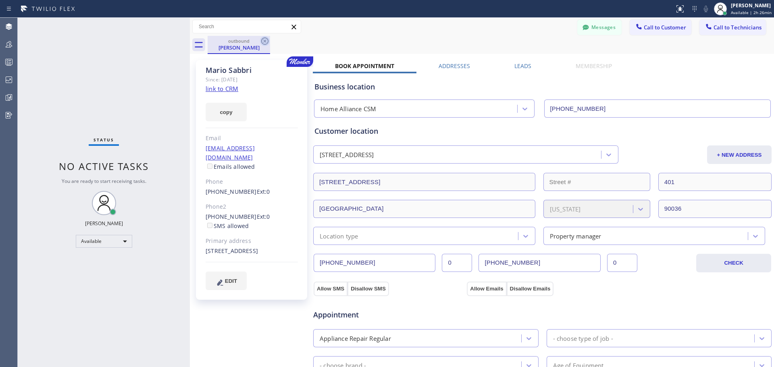
click at [263, 39] on icon at bounding box center [264, 40] width 7 height 7
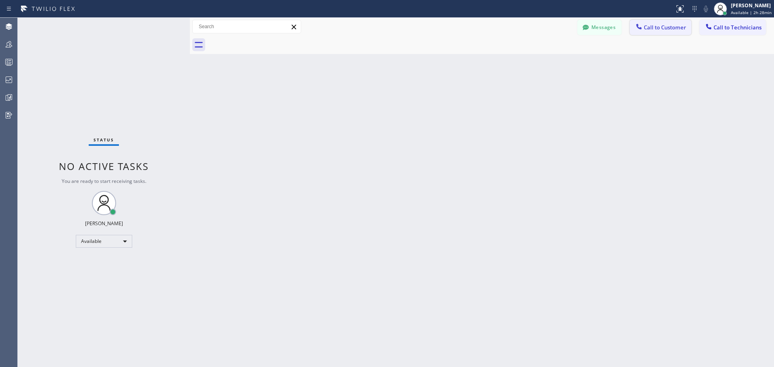
click at [656, 28] on span "Call to Customer" at bounding box center [665, 27] width 42 height 7
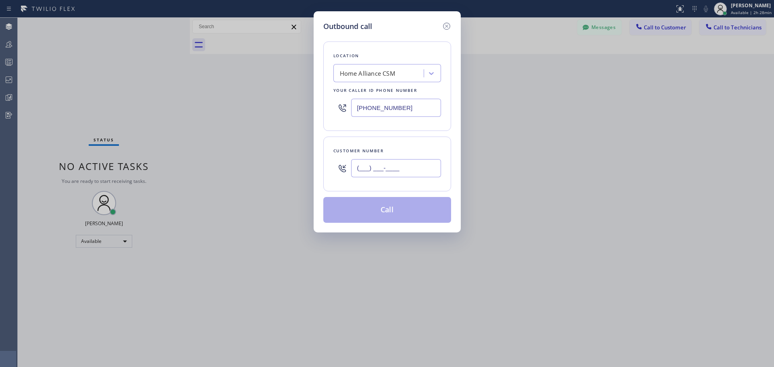
click at [395, 173] on input "(___) ___-____" at bounding box center [396, 168] width 90 height 18
paste input "949) 383-8776"
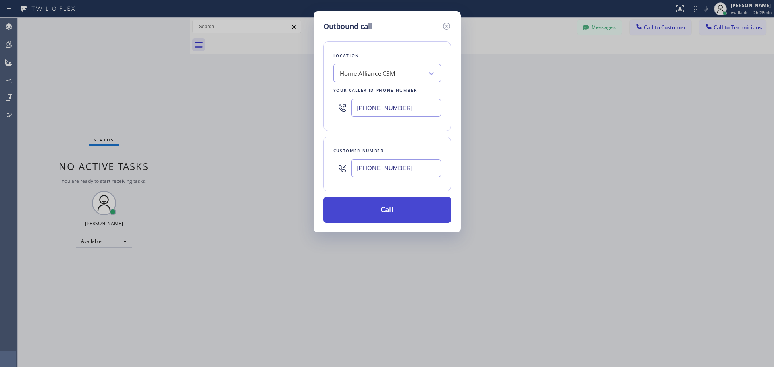
type input "(949) 383-8776"
click at [395, 216] on button "Call" at bounding box center [387, 210] width 128 height 26
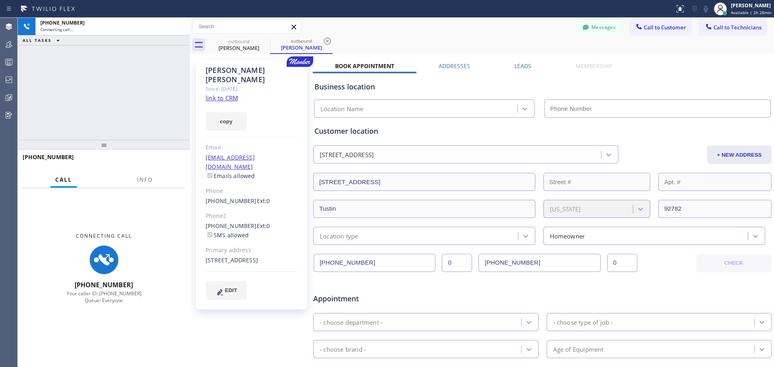
type input "(818) 614-5337"
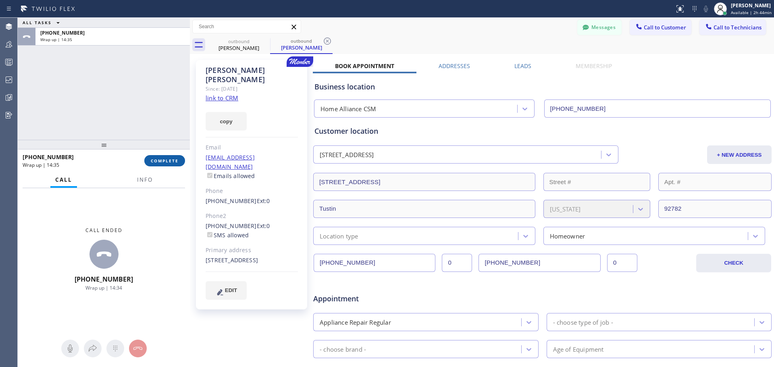
click at [168, 161] on span "COMPLETE" at bounding box center [165, 161] width 28 height 6
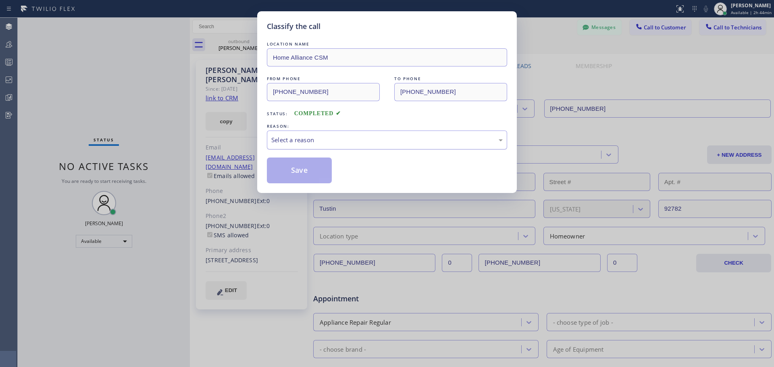
click at [413, 146] on div "Select a reason" at bounding box center [387, 140] width 240 height 19
drag, startPoint x: 260, startPoint y: 187, endPoint x: 270, endPoint y: 178, distance: 13.1
click at [264, 182] on div "Classify the call LOCATION NAME Home Alliance CSM FROM PHONE (818) 614-5337 TO …" at bounding box center [387, 102] width 260 height 182
click at [289, 175] on button "Save" at bounding box center [299, 171] width 65 height 26
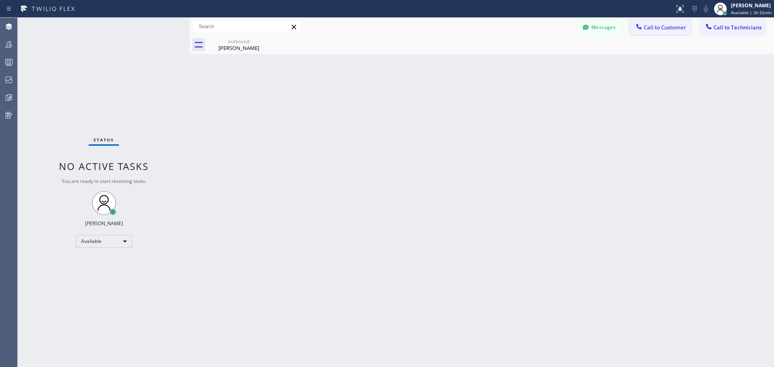
click at [646, 30] on span "Call to Customer" at bounding box center [665, 27] width 42 height 7
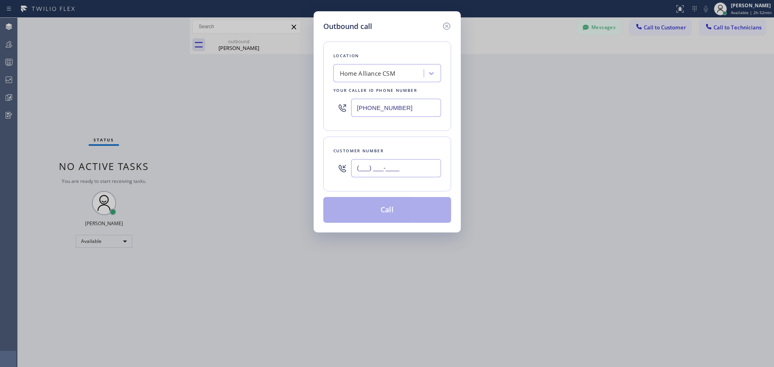
click at [389, 168] on input "(___) ___-____" at bounding box center [396, 168] width 90 height 18
paste input "480) 720-6797"
type input "(480) 720-6797"
click at [398, 208] on button "Call" at bounding box center [387, 210] width 128 height 26
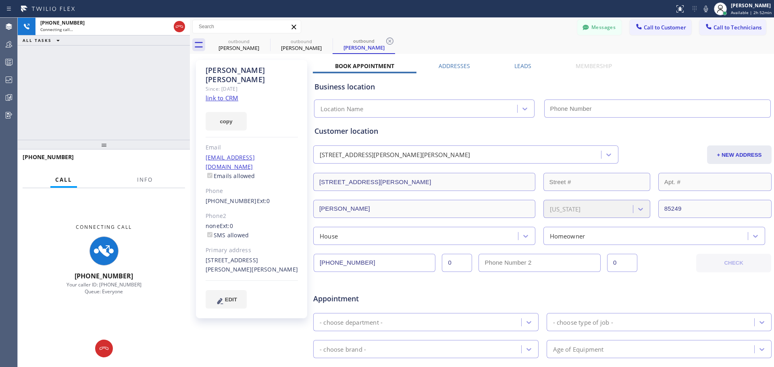
type input "(818) 614-5337"
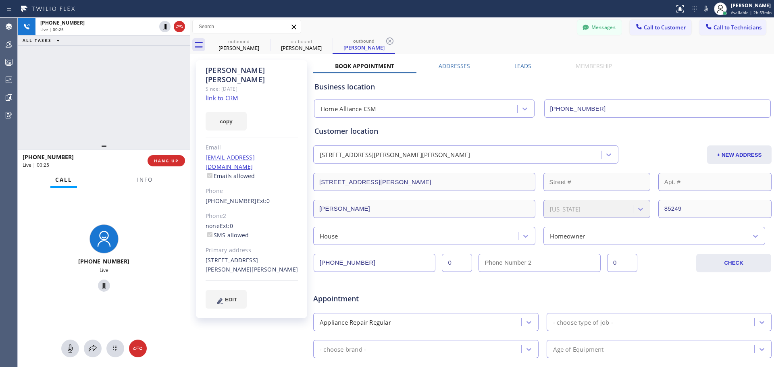
click at [156, 158] on span "HANG UP" at bounding box center [166, 161] width 25 height 6
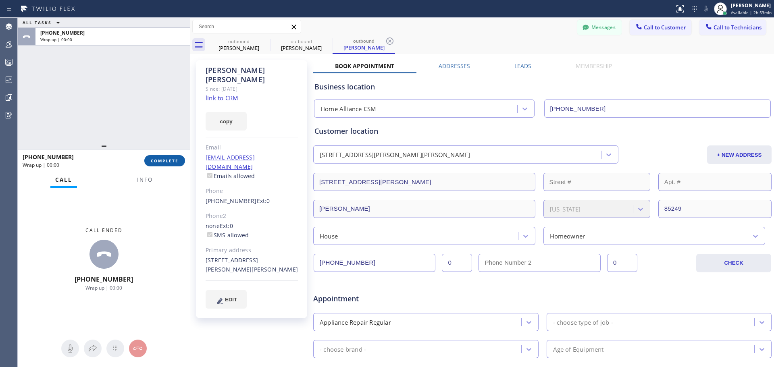
click at [175, 158] on span "COMPLETE" at bounding box center [165, 161] width 28 height 6
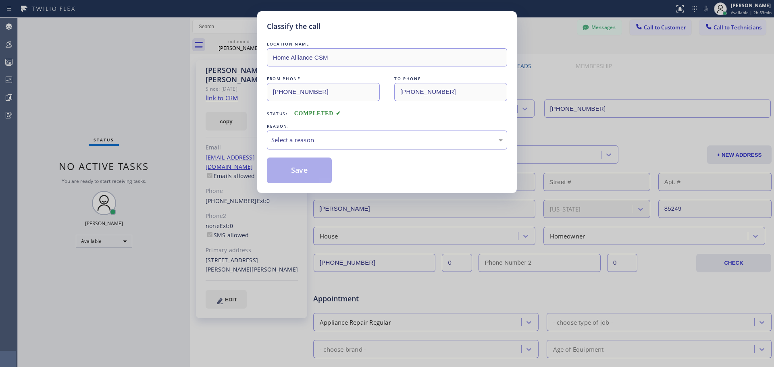
click at [353, 143] on div "Select a reason" at bounding box center [386, 139] width 231 height 9
click at [343, 144] on div "New Customer - Booked" at bounding box center [386, 139] width 231 height 9
click at [288, 177] on button "Save" at bounding box center [299, 171] width 65 height 26
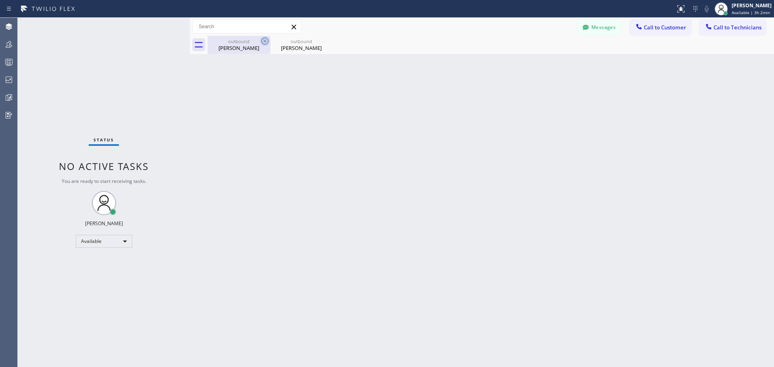
click at [264, 42] on icon at bounding box center [265, 41] width 10 height 10
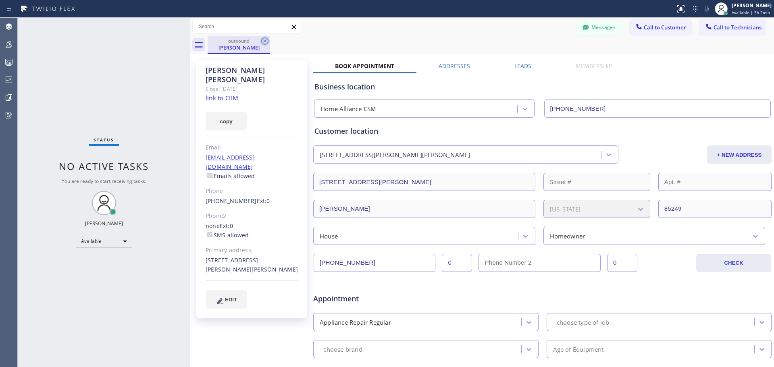
click at [264, 42] on icon at bounding box center [265, 41] width 10 height 10
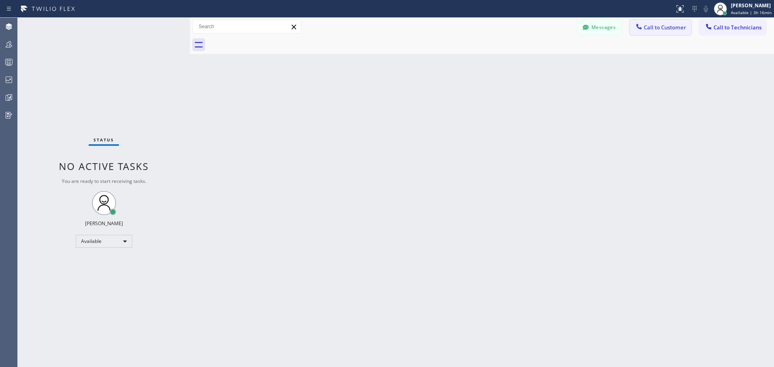
click at [644, 29] on span "Call to Customer" at bounding box center [665, 27] width 42 height 7
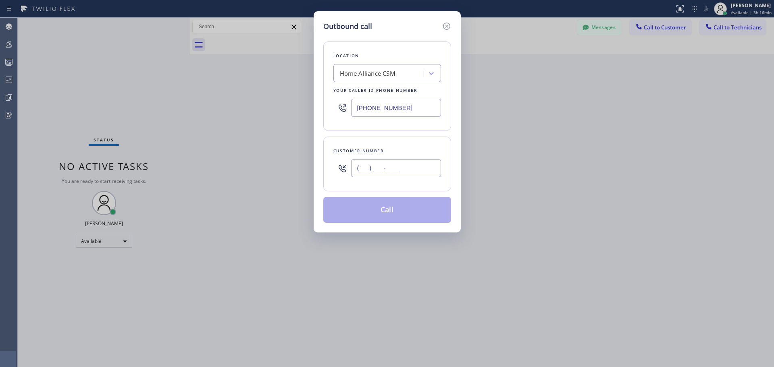
click at [386, 173] on input "(___) ___-____" at bounding box center [396, 168] width 90 height 18
paste input "559) 392-5491"
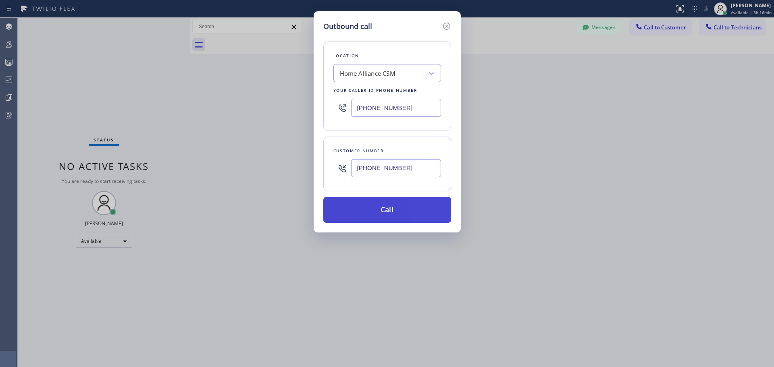
type input "(559) 392-5491"
click at [397, 217] on button "Call" at bounding box center [387, 210] width 128 height 26
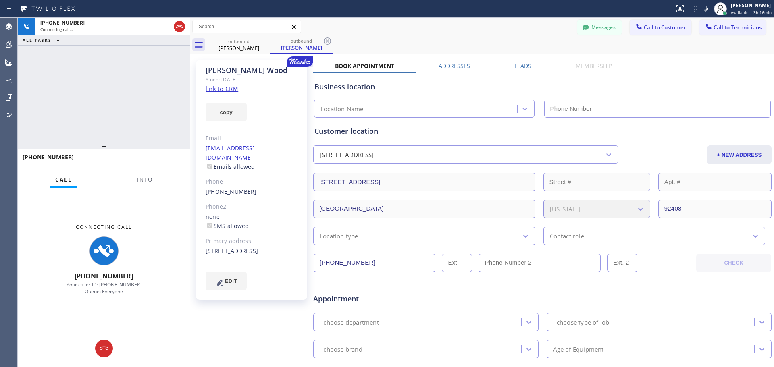
type input "(818) 614-5337"
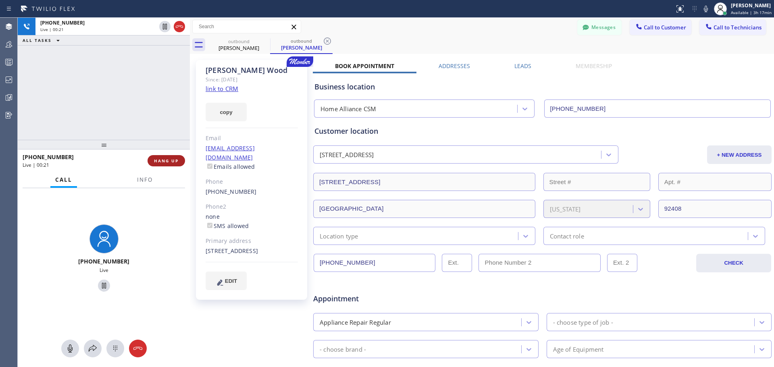
click at [164, 158] on span "HANG UP" at bounding box center [166, 161] width 25 height 6
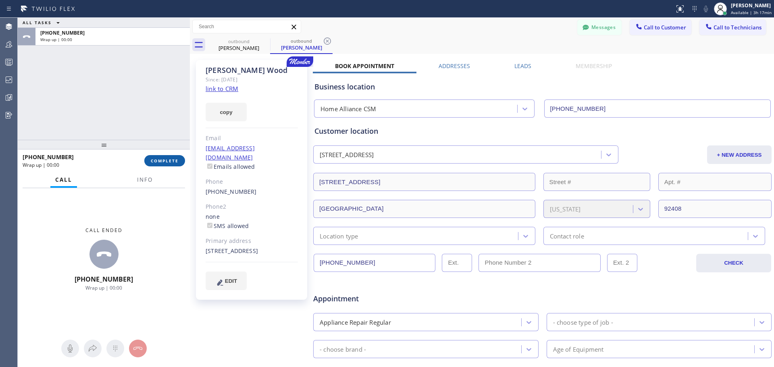
click at [170, 161] on span "COMPLETE" at bounding box center [165, 161] width 28 height 6
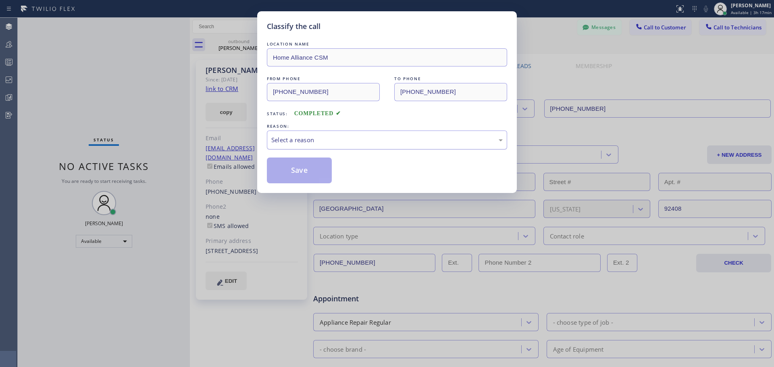
click at [341, 147] on div "Select a reason" at bounding box center [387, 140] width 240 height 19
click at [319, 172] on button "Save" at bounding box center [299, 171] width 65 height 26
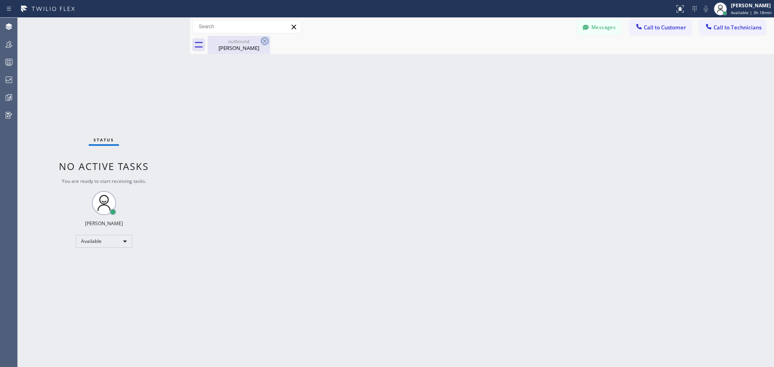
click at [265, 42] on icon at bounding box center [265, 41] width 10 height 10
click at [674, 29] on span "Call to Customer" at bounding box center [665, 27] width 42 height 7
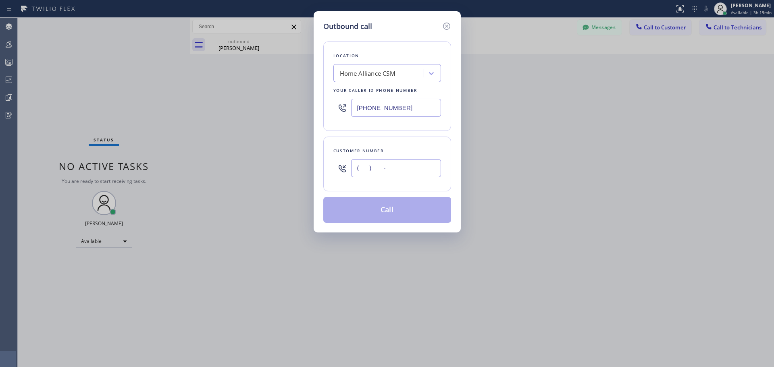
click at [375, 169] on input "(___) ___-____" at bounding box center [396, 168] width 90 height 18
paste input "714) 357-6365"
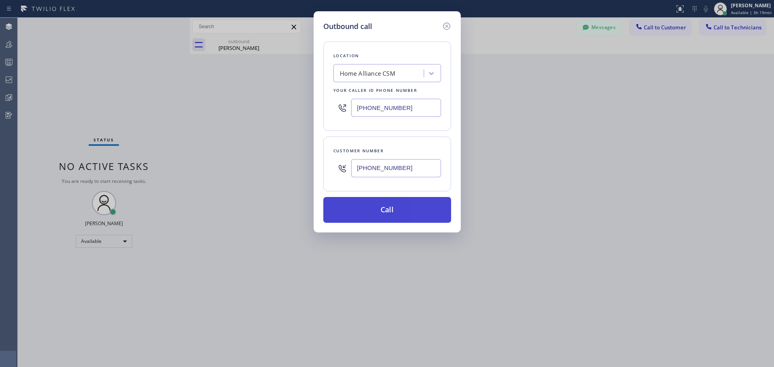
type input "(714) 357-6365"
click at [375, 206] on button "Call" at bounding box center [387, 210] width 128 height 26
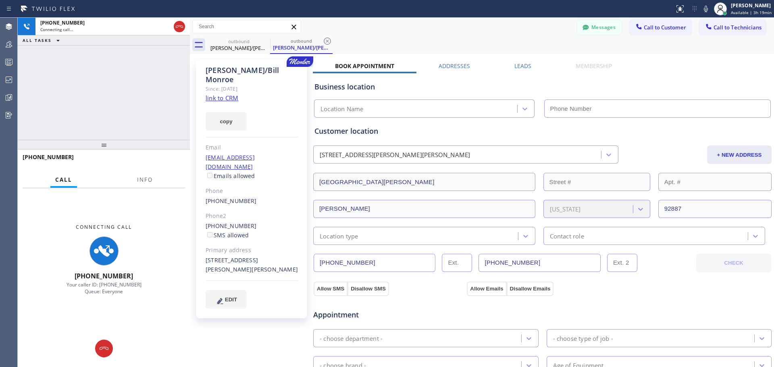
type input "(818) 614-5337"
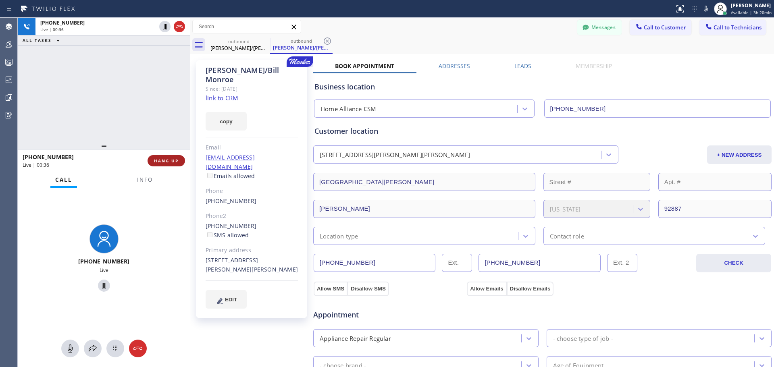
click at [175, 162] on span "HANG UP" at bounding box center [166, 161] width 25 height 6
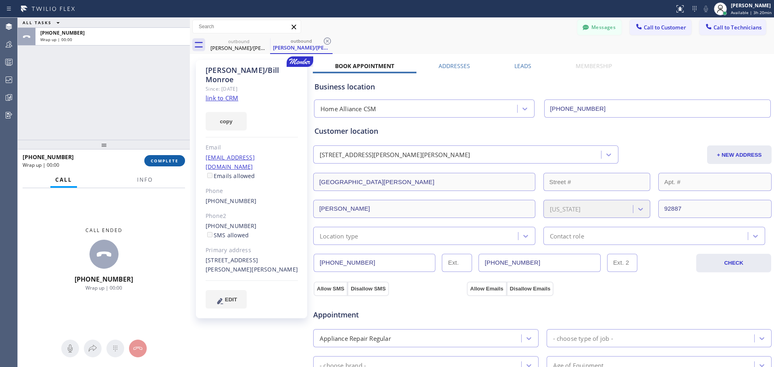
click at [165, 160] on span "COMPLETE" at bounding box center [165, 161] width 28 height 6
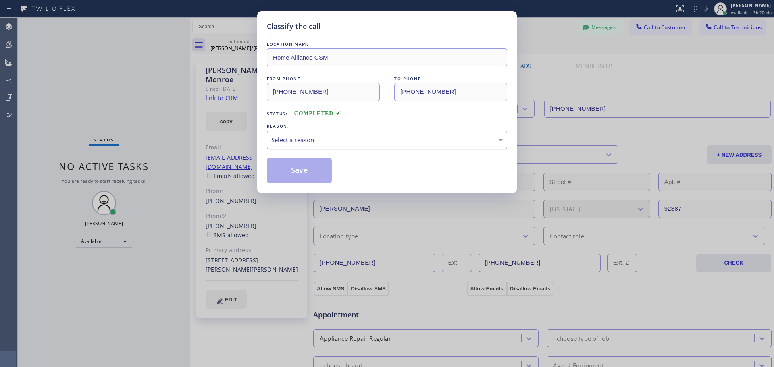
click at [357, 136] on div "Select a reason" at bounding box center [386, 139] width 231 height 9
click at [305, 174] on button "Save" at bounding box center [299, 171] width 65 height 26
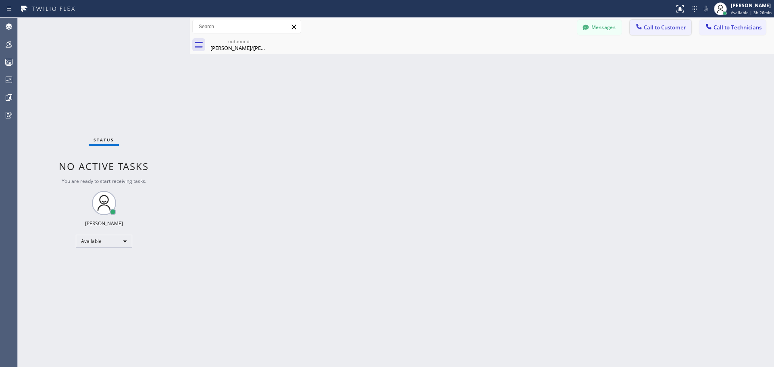
click at [661, 25] on span "Call to Customer" at bounding box center [665, 27] width 42 height 7
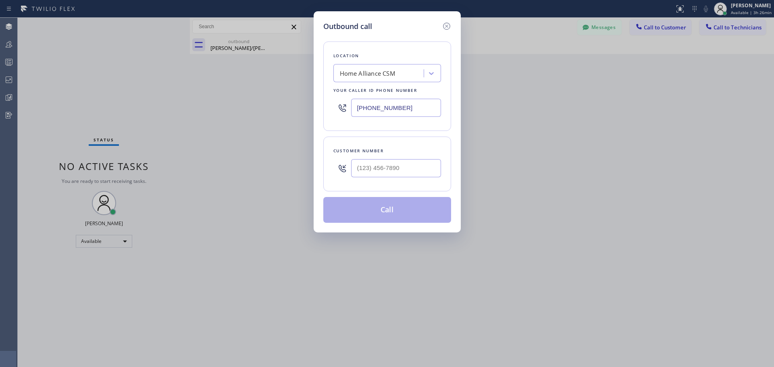
click at [376, 171] on input "text" at bounding box center [396, 168] width 90 height 18
paste input "832) 633-2431"
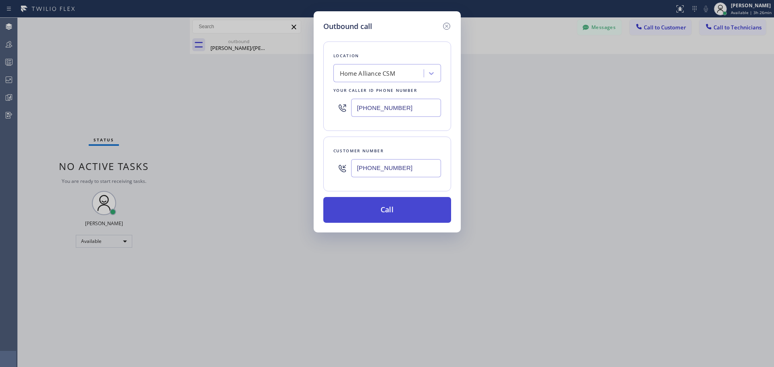
type input "(832) 633-2431"
click at [376, 204] on button "Call" at bounding box center [387, 210] width 128 height 26
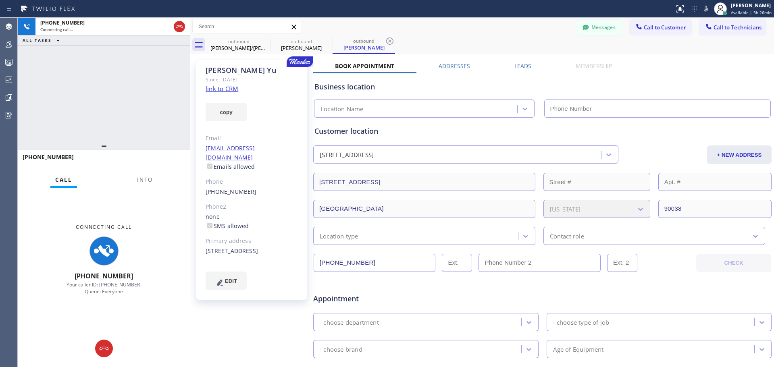
type input "(818) 614-5337"
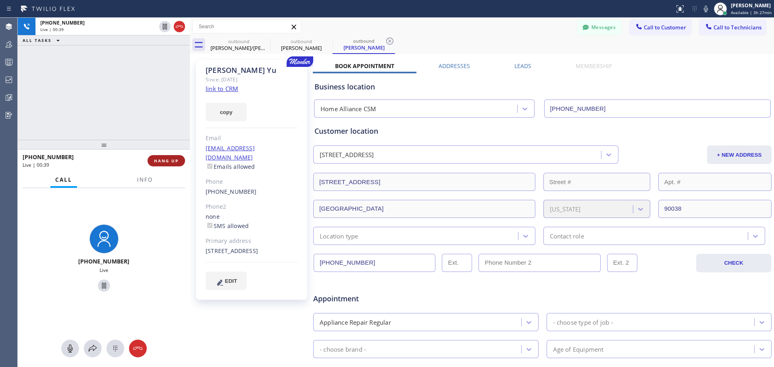
click at [173, 162] on span "HANG UP" at bounding box center [166, 161] width 25 height 6
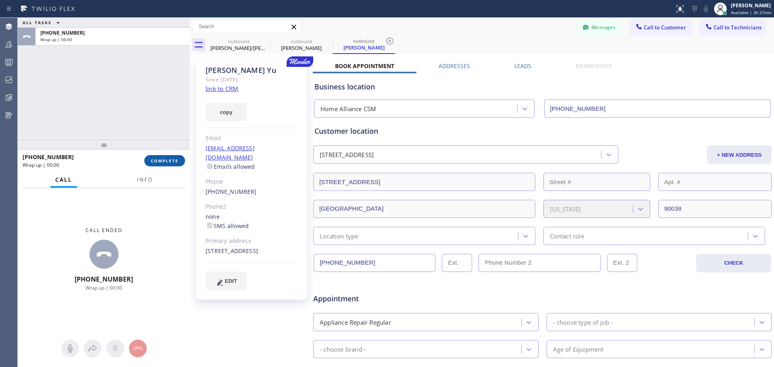
click at [177, 166] on button "COMPLETE" at bounding box center [164, 160] width 41 height 11
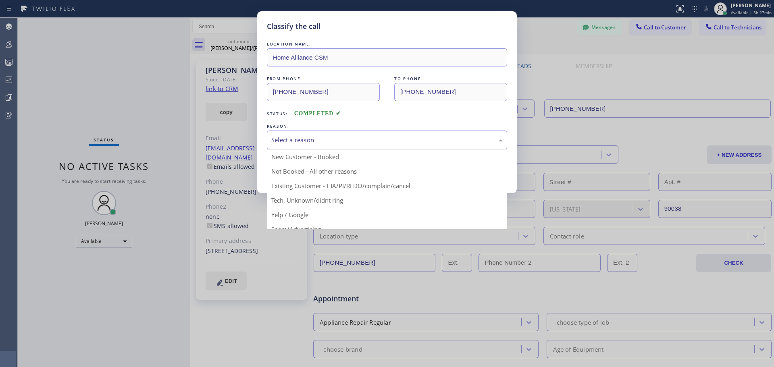
click at [420, 143] on div "Select a reason" at bounding box center [386, 139] width 231 height 9
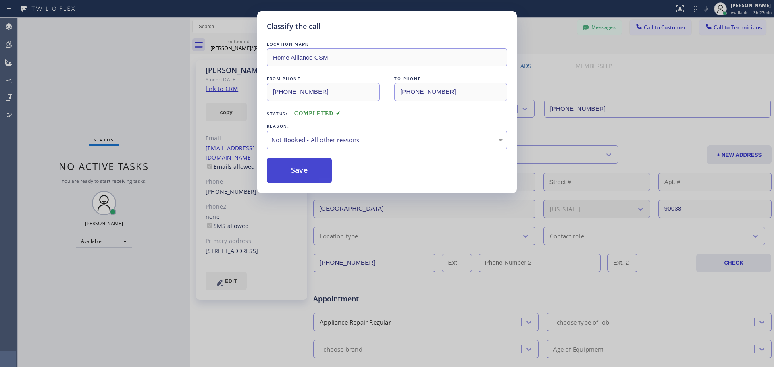
click at [299, 168] on button "Save" at bounding box center [299, 171] width 65 height 26
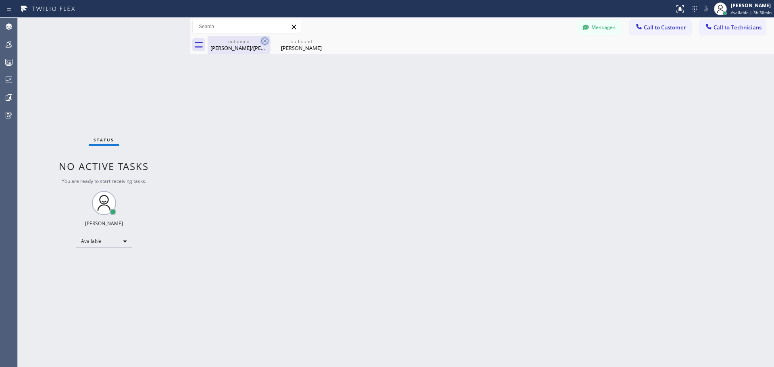
click at [264, 41] on icon at bounding box center [265, 41] width 10 height 10
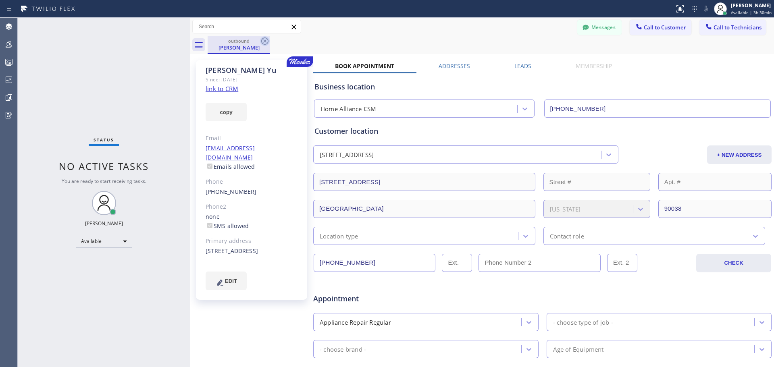
click at [265, 42] on icon at bounding box center [264, 40] width 7 height 7
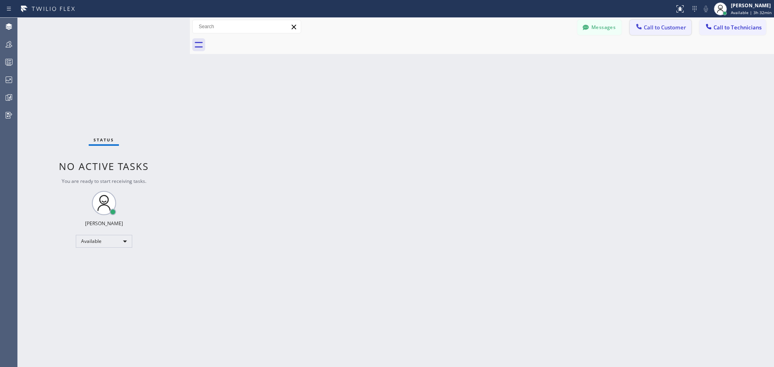
click at [658, 29] on span "Call to Customer" at bounding box center [665, 27] width 42 height 7
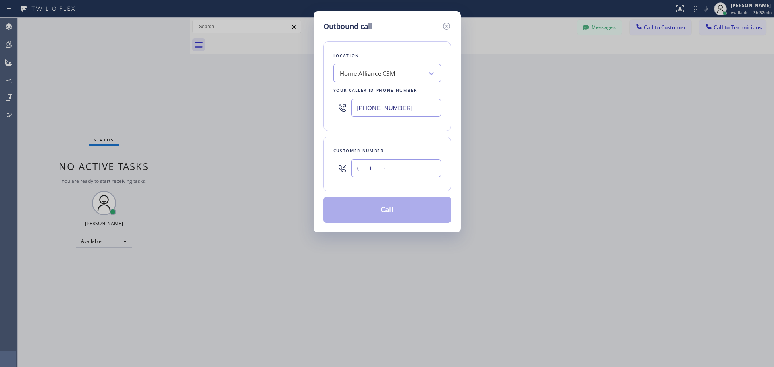
click at [393, 172] on input "(___) ___-____" at bounding box center [396, 168] width 90 height 18
paste input "702) 328-9477"
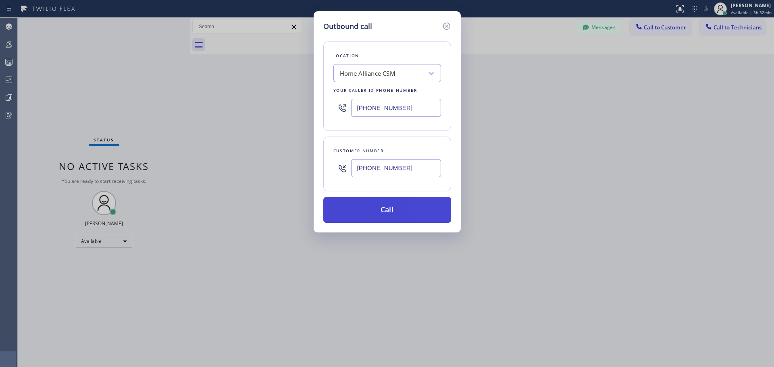
type input "(702) 328-9477"
click at [372, 206] on button "Call" at bounding box center [387, 210] width 128 height 26
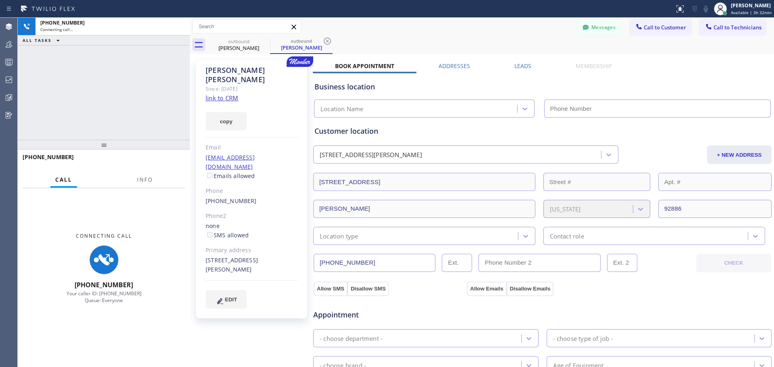
type input "(818) 614-5337"
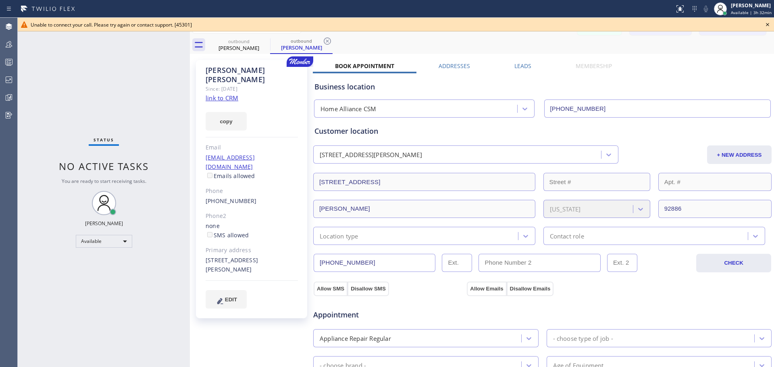
click at [767, 26] on icon at bounding box center [768, 25] width 10 height 10
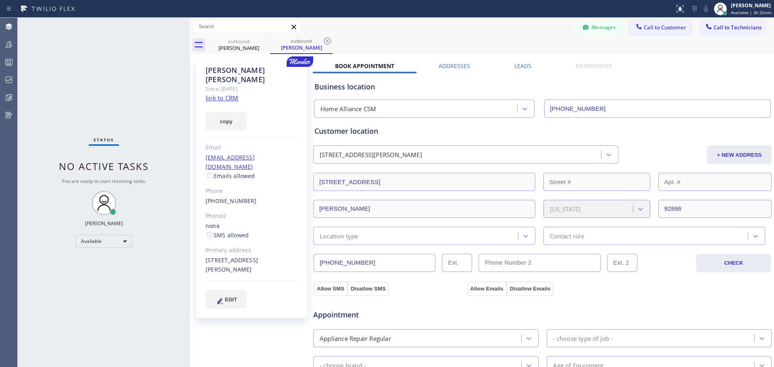
click at [659, 29] on span "Call to Customer" at bounding box center [665, 27] width 42 height 7
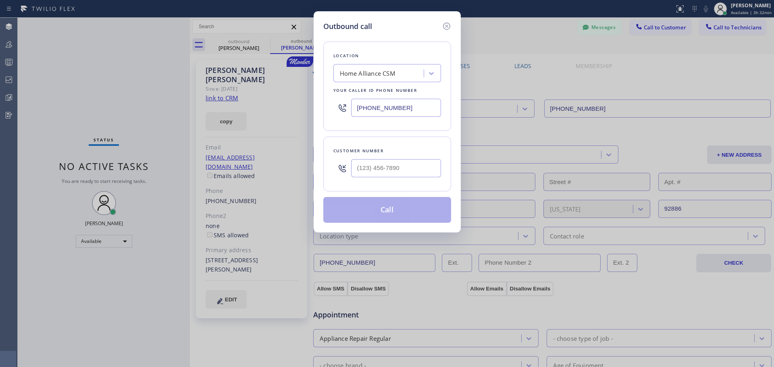
click at [398, 75] on div "Home Alliance CSM" at bounding box center [380, 74] width 88 height 14
type input "Home Alliance"
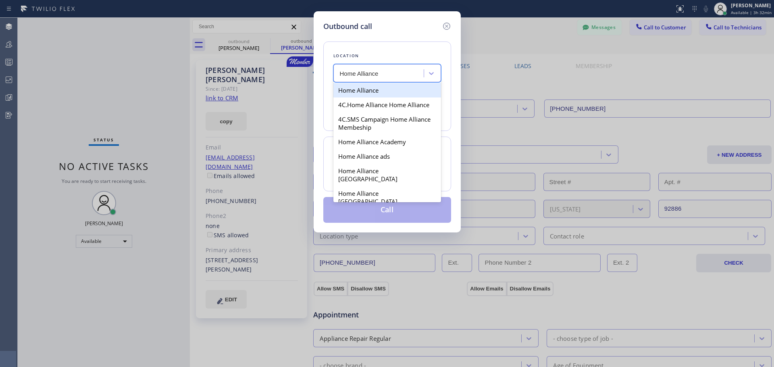
click at [376, 90] on div "Home Alliance" at bounding box center [387, 90] width 108 height 15
type input "(877) 777-0796"
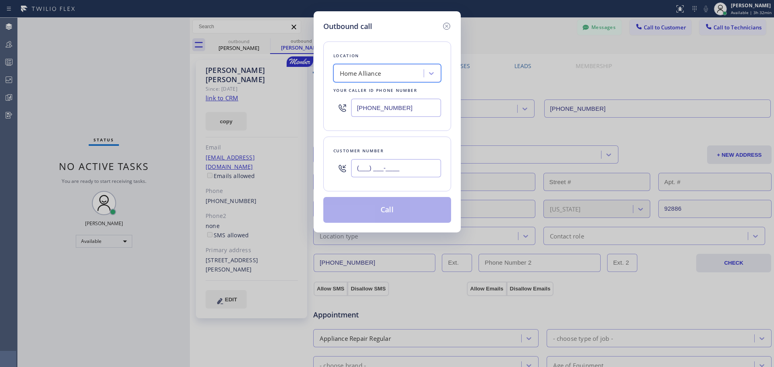
click at [385, 169] on input "(___) ___-____" at bounding box center [396, 168] width 90 height 18
paste input "702) 328-9477"
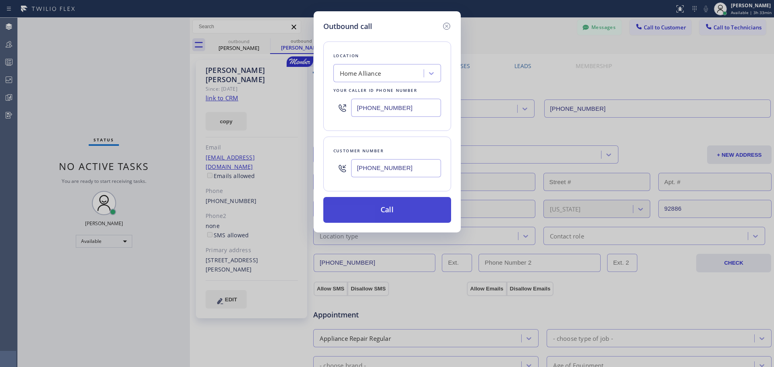
type input "(702) 328-9477"
click at [399, 210] on button "Call" at bounding box center [387, 210] width 128 height 26
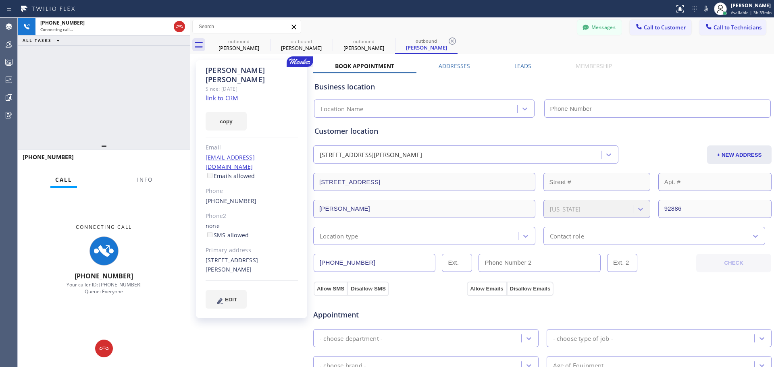
type input "(877) 777-0796"
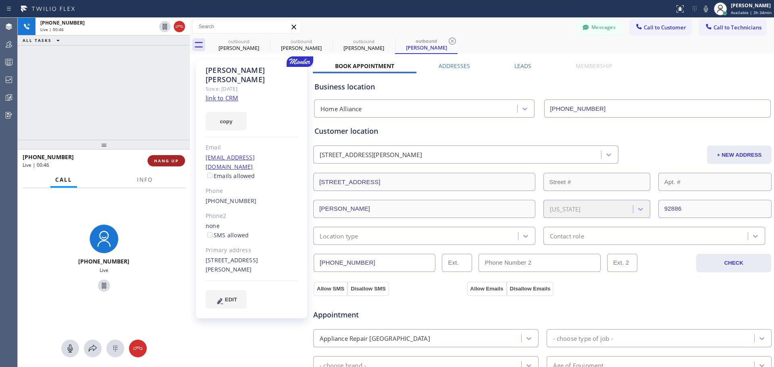
click at [173, 162] on span "HANG UP" at bounding box center [166, 161] width 25 height 6
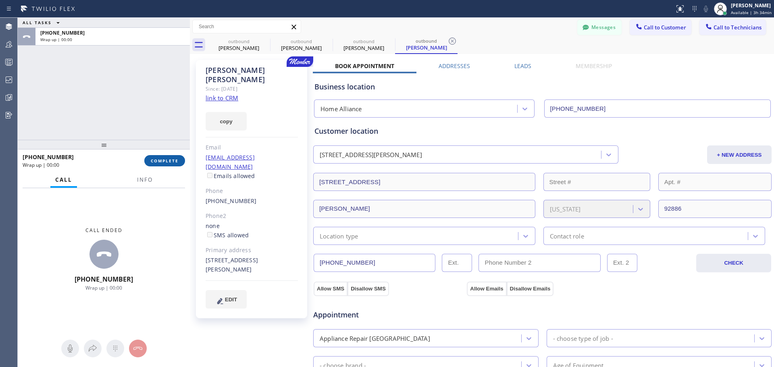
click at [169, 161] on span "COMPLETE" at bounding box center [165, 161] width 28 height 6
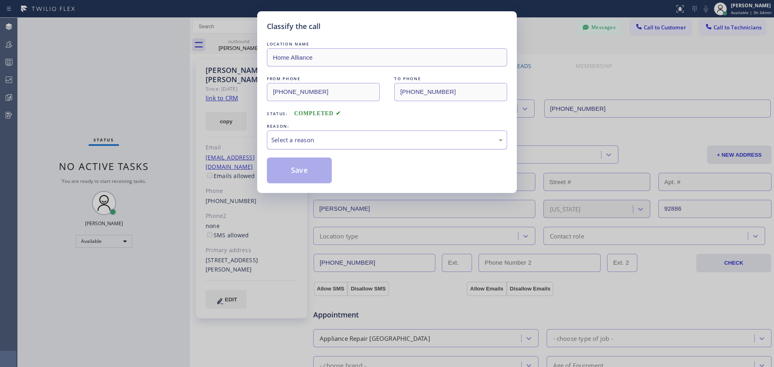
click at [372, 139] on div "Select a reason" at bounding box center [386, 139] width 231 height 9
click at [332, 175] on button "Save" at bounding box center [299, 171] width 65 height 26
click at [316, 173] on button "Save" at bounding box center [299, 171] width 65 height 26
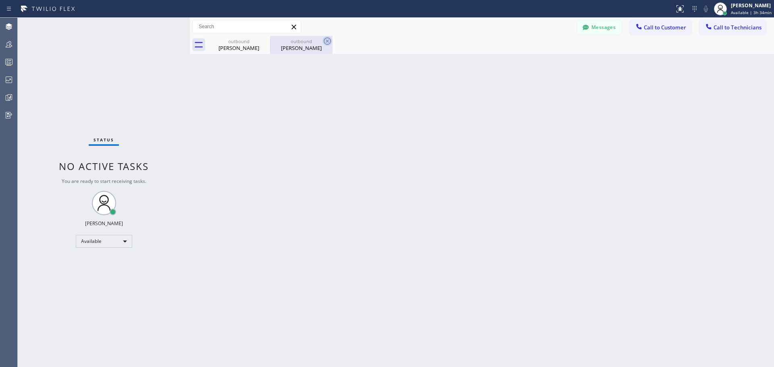
click at [326, 40] on icon at bounding box center [327, 40] width 7 height 7
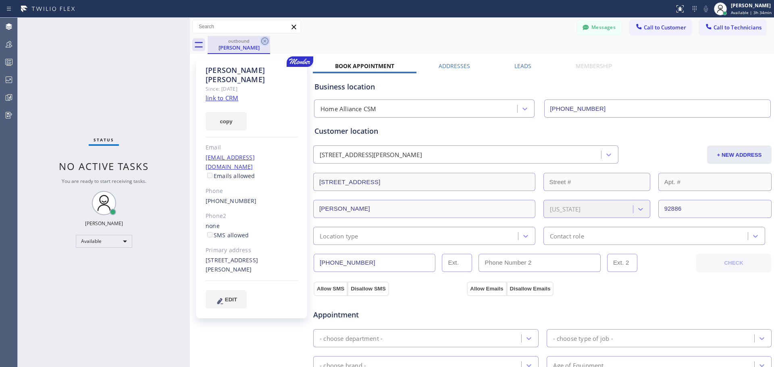
click at [263, 39] on icon at bounding box center [264, 40] width 7 height 7
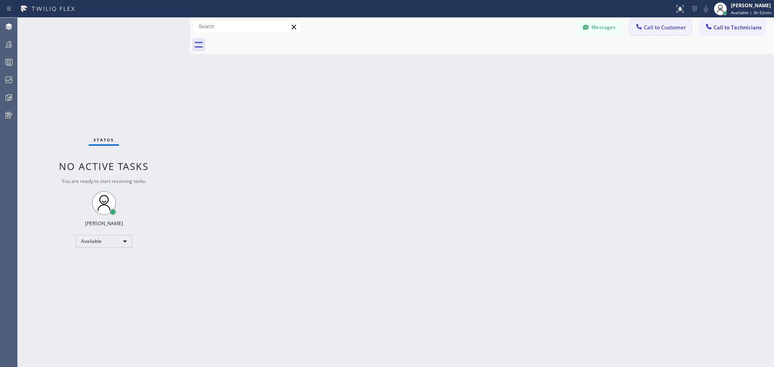
click at [651, 24] on span "Call to Customer" at bounding box center [665, 27] width 42 height 7
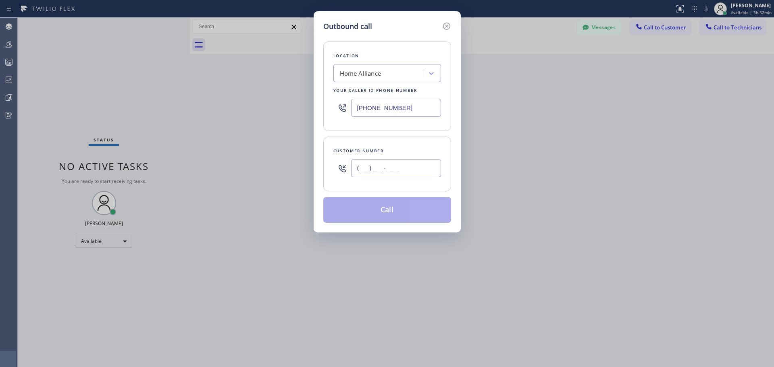
click at [391, 171] on input "(___) ___-____" at bounding box center [396, 168] width 90 height 18
paste input "415) 596-7809"
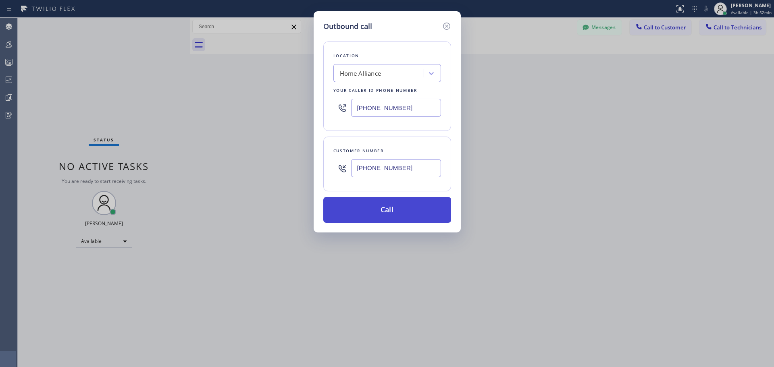
type input "(415) 596-7809"
click at [385, 210] on button "Call" at bounding box center [387, 210] width 128 height 26
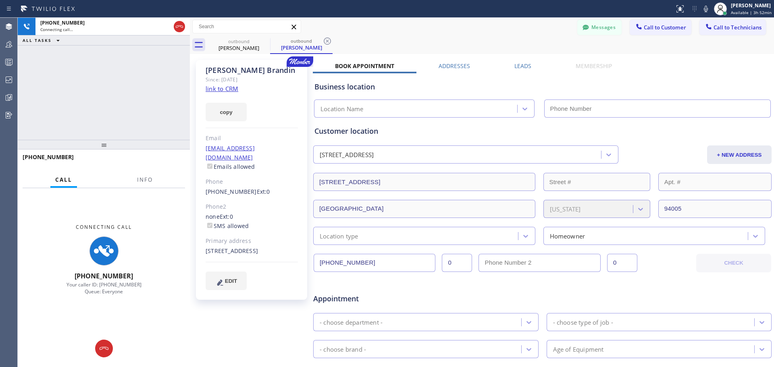
type input "(877) 777-0796"
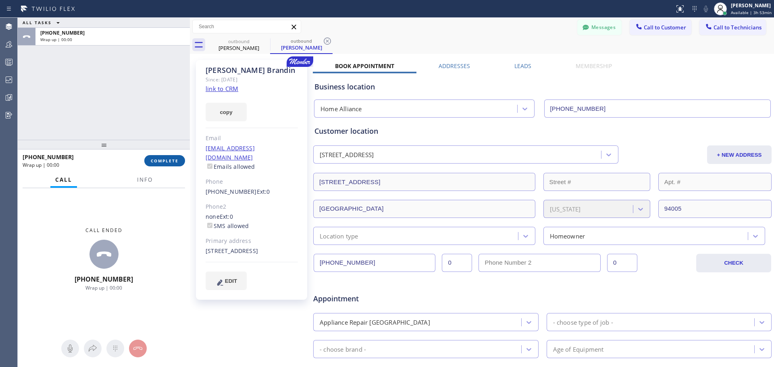
click at [176, 164] on button "COMPLETE" at bounding box center [164, 160] width 41 height 11
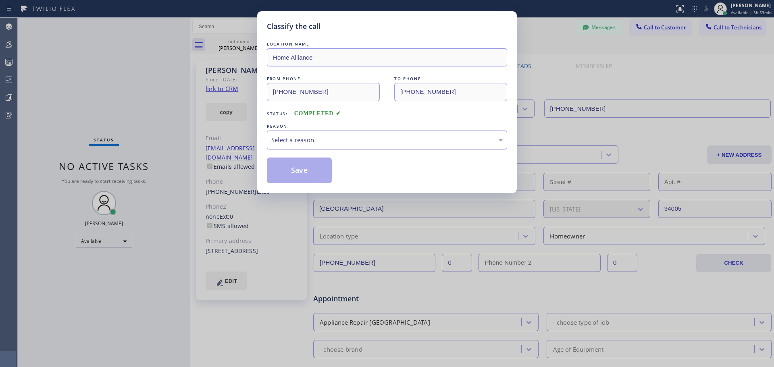
click at [387, 138] on div "Select a reason" at bounding box center [386, 139] width 231 height 9
click at [290, 176] on button "Save" at bounding box center [299, 171] width 65 height 26
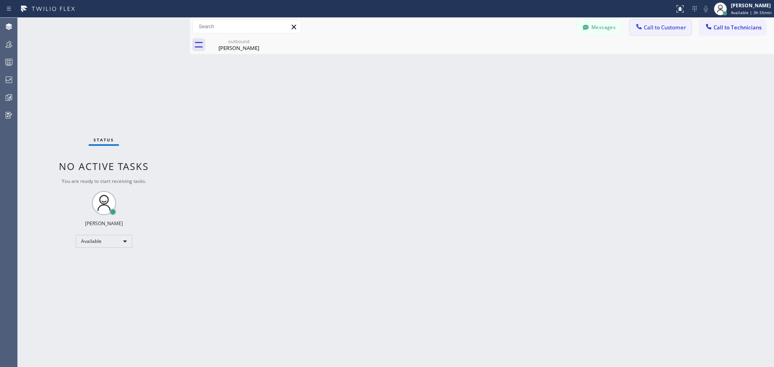
click at [661, 25] on span "Call to Customer" at bounding box center [665, 27] width 42 height 7
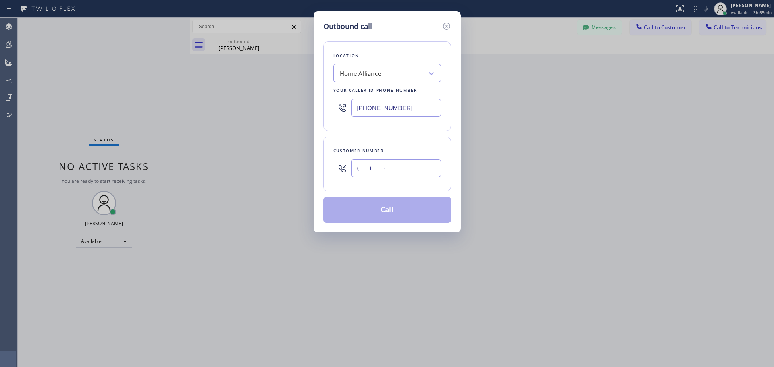
click at [388, 172] on input "(___) ___-____" at bounding box center [396, 168] width 90 height 18
paste input "310) 339-2400"
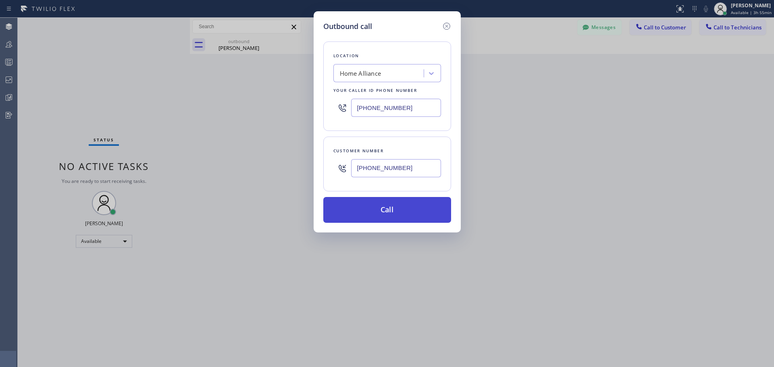
type input "(310) 339-2400"
click at [403, 209] on button "Call" at bounding box center [387, 210] width 128 height 26
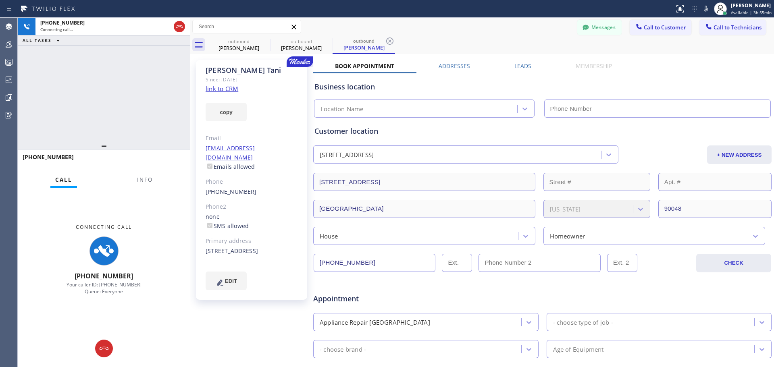
type input "(877) 777-0796"
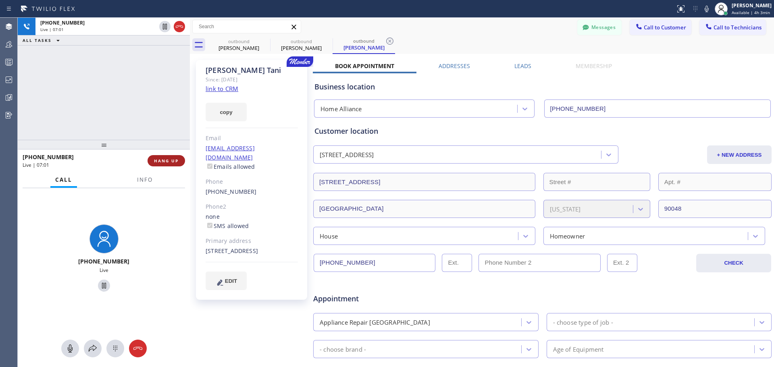
click at [158, 164] on button "HANG UP" at bounding box center [166, 160] width 37 height 11
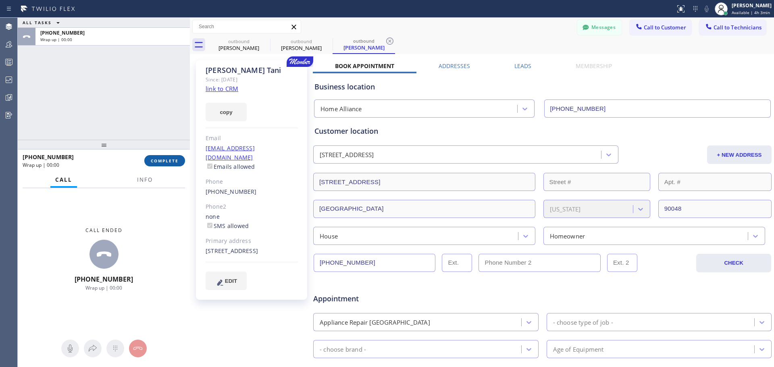
click at [170, 162] on span "COMPLETE" at bounding box center [165, 161] width 28 height 6
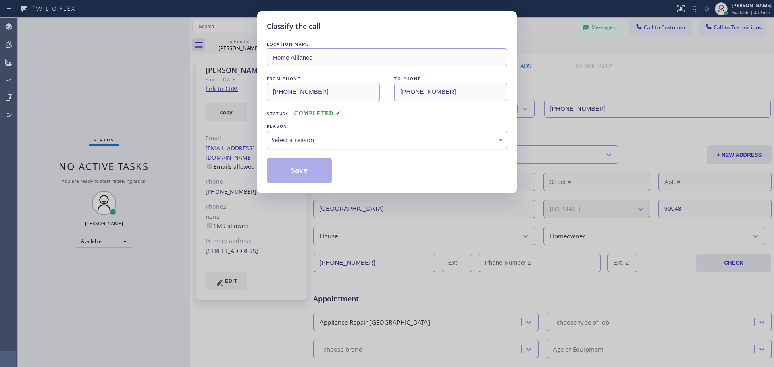
click at [350, 147] on div "Select a reason" at bounding box center [387, 140] width 240 height 19
click at [296, 168] on button "Save" at bounding box center [299, 171] width 65 height 26
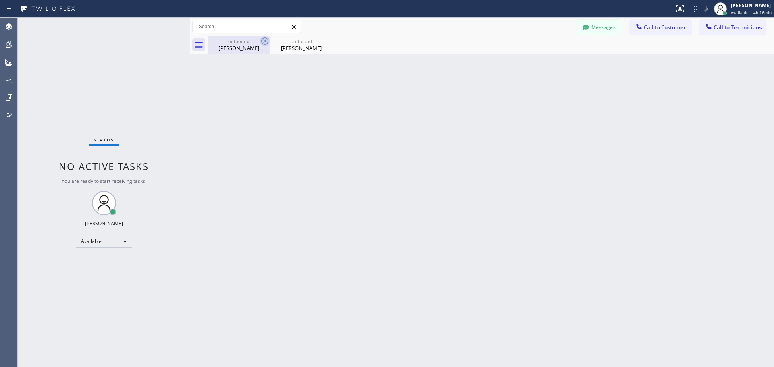
click at [264, 41] on icon at bounding box center [265, 41] width 10 height 10
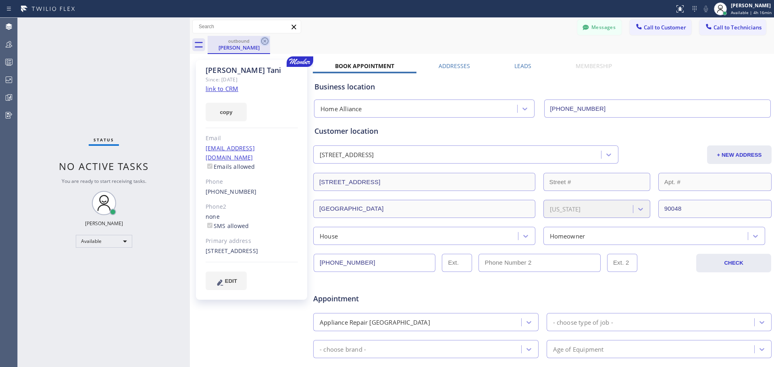
click at [265, 40] on icon at bounding box center [265, 41] width 10 height 10
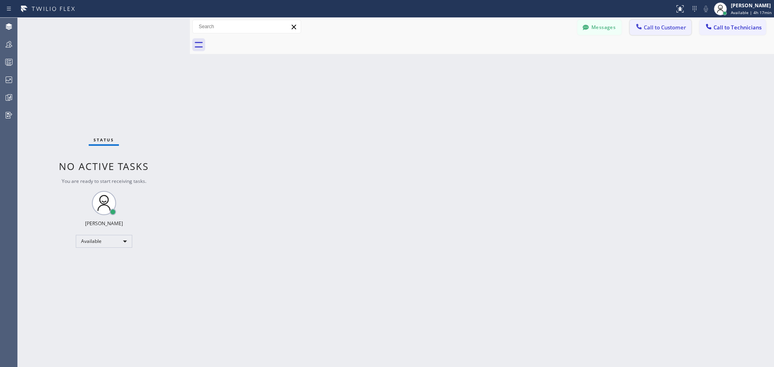
click at [647, 28] on span "Call to Customer" at bounding box center [665, 27] width 42 height 7
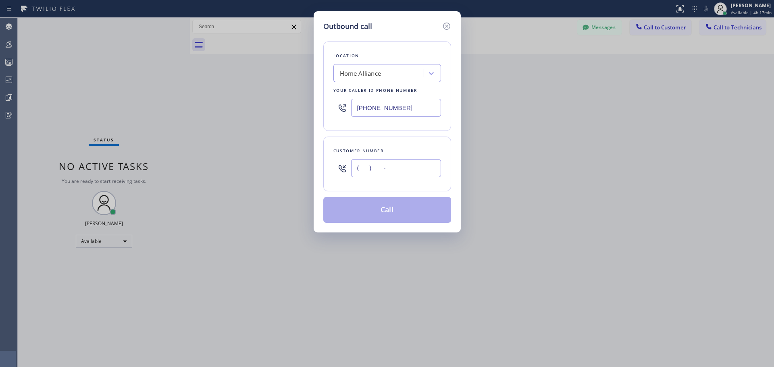
click at [369, 168] on input "(___) ___-____" at bounding box center [396, 168] width 90 height 18
paste input "626) 848-2324"
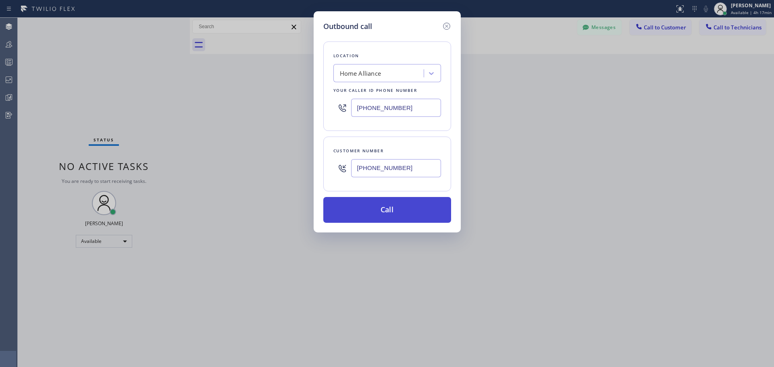
type input "(626) 848-2324"
click at [393, 214] on button "Call" at bounding box center [387, 210] width 128 height 26
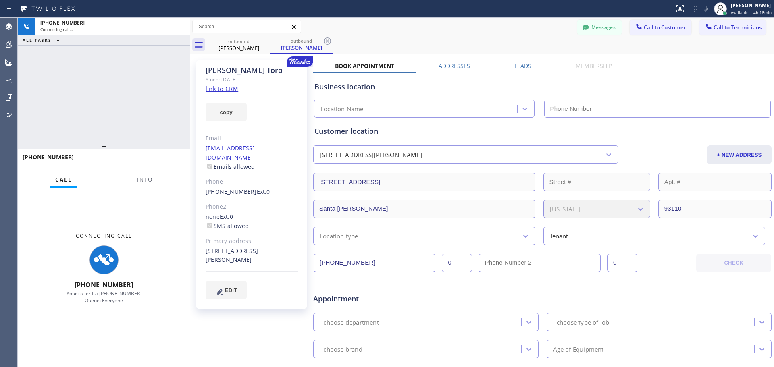
type input "(877) 777-0796"
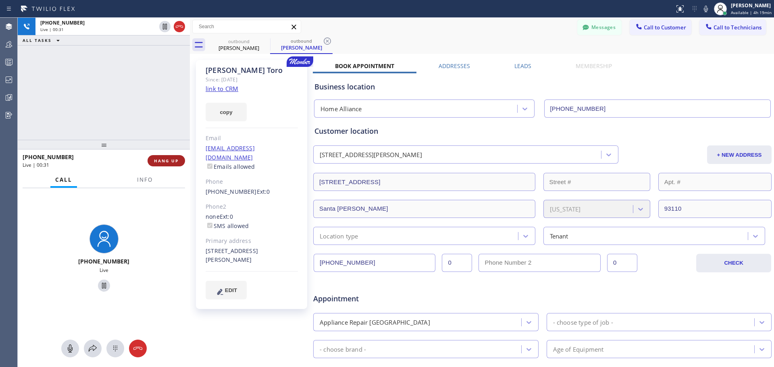
click at [176, 159] on span "HANG UP" at bounding box center [166, 161] width 25 height 6
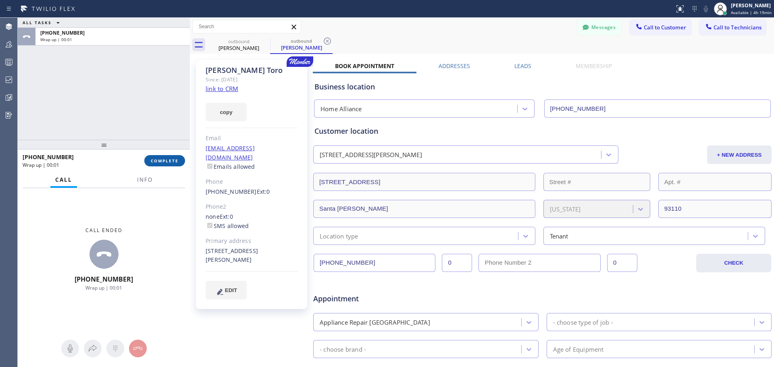
click at [170, 163] on span "COMPLETE" at bounding box center [165, 161] width 28 height 6
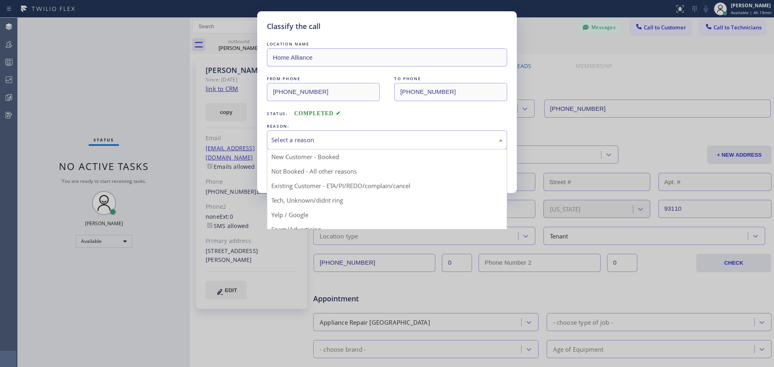
click at [407, 137] on div "Select a reason" at bounding box center [386, 139] width 231 height 9
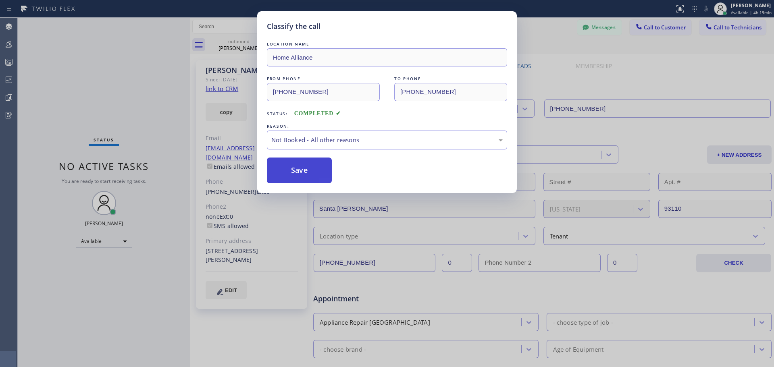
click at [311, 175] on button "Save" at bounding box center [299, 171] width 65 height 26
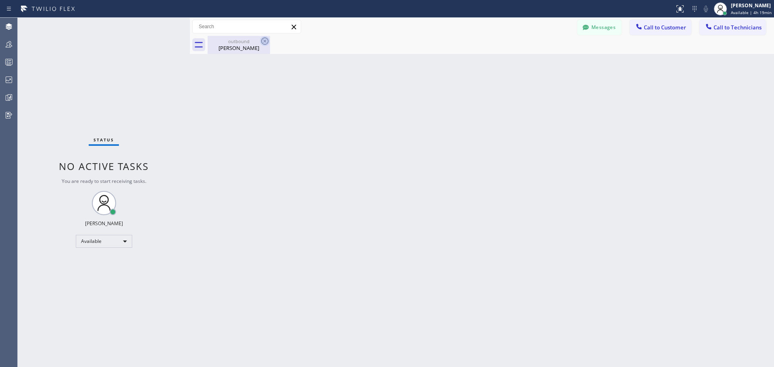
click at [263, 43] on icon at bounding box center [265, 41] width 10 height 10
click at [268, 46] on div at bounding box center [265, 41] width 10 height 10
click at [264, 40] on icon at bounding box center [264, 40] width 7 height 7
drag, startPoint x: 241, startPoint y: 49, endPoint x: 264, endPoint y: 58, distance: 24.6
click at [243, 49] on div "Alvaro Toro" at bounding box center [238, 47] width 61 height 7
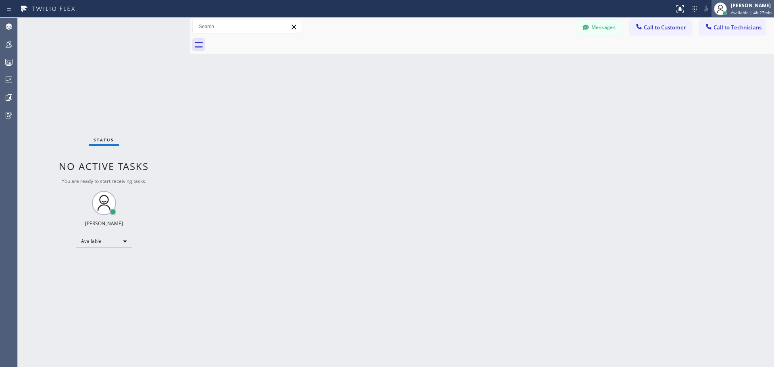
click at [744, 4] on div "Jennifer Huhtala" at bounding box center [751, 5] width 41 height 7
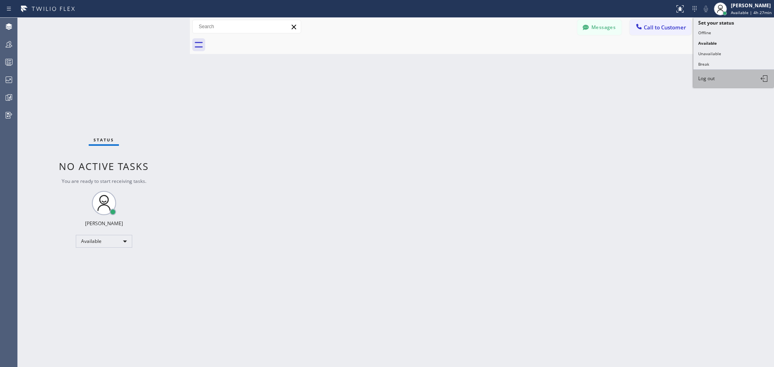
click at [720, 76] on button "Log out" at bounding box center [733, 79] width 81 height 18
